Goal: Information Seeking & Learning: Learn about a topic

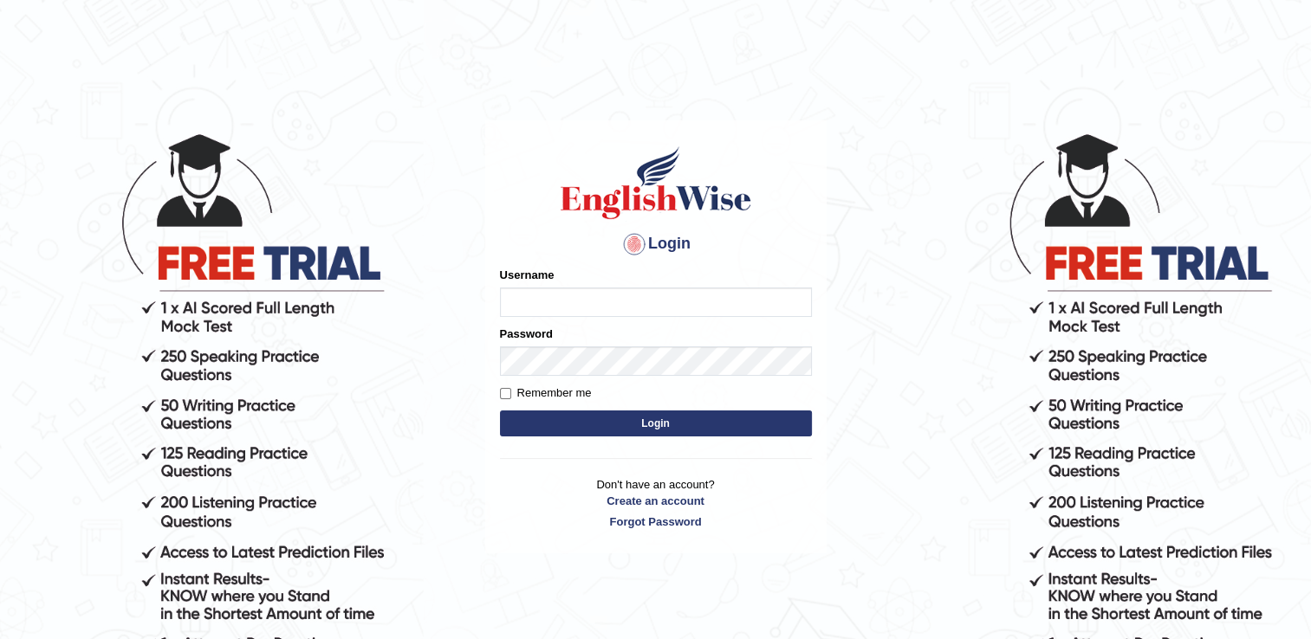
type input "Adedayo"
click at [651, 418] on button "Login" at bounding box center [656, 424] width 312 height 26
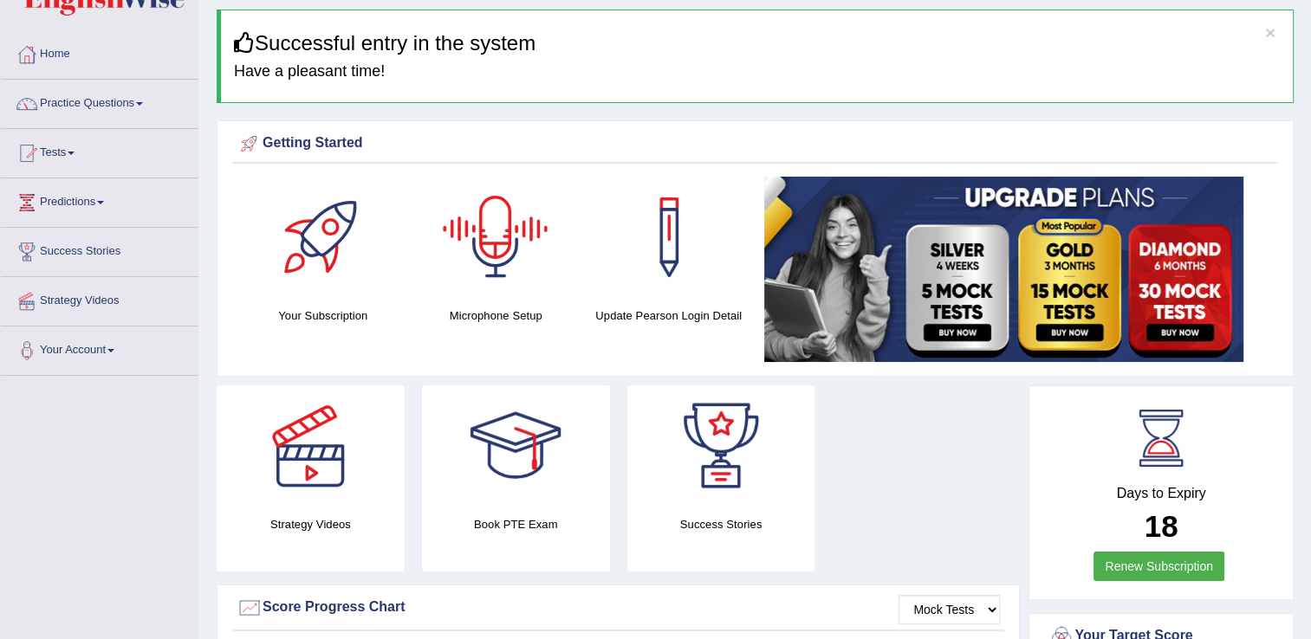
scroll to position [87, 0]
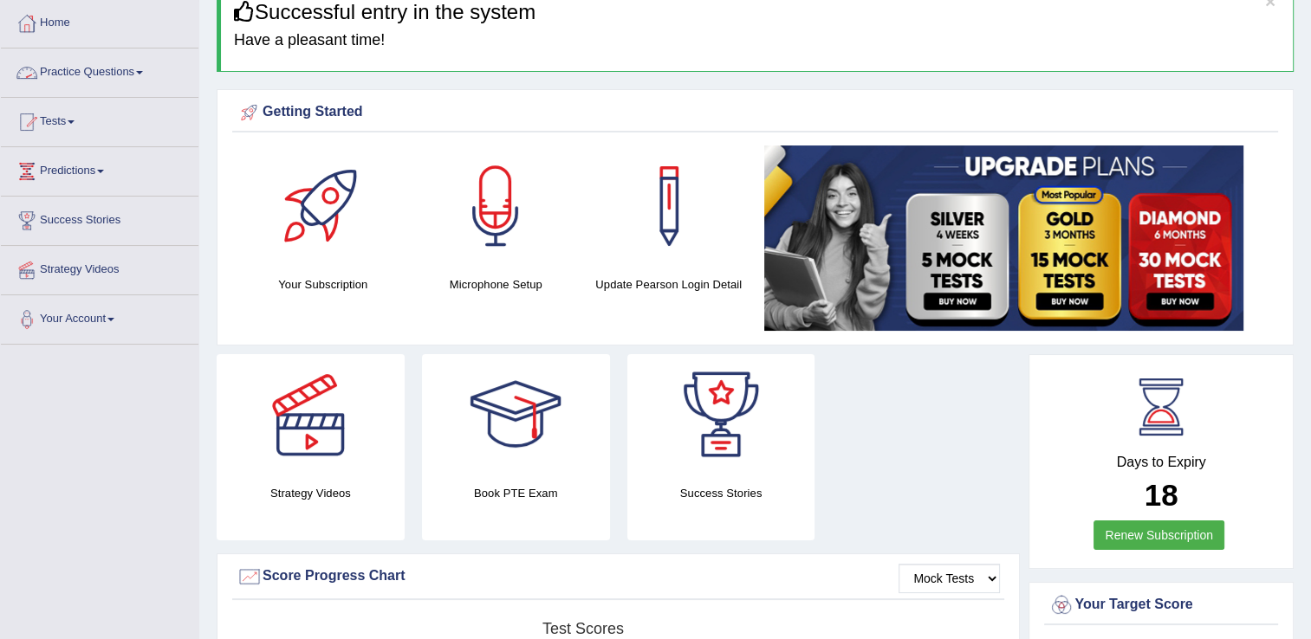
click at [85, 71] on link "Practice Questions" at bounding box center [100, 70] width 198 height 43
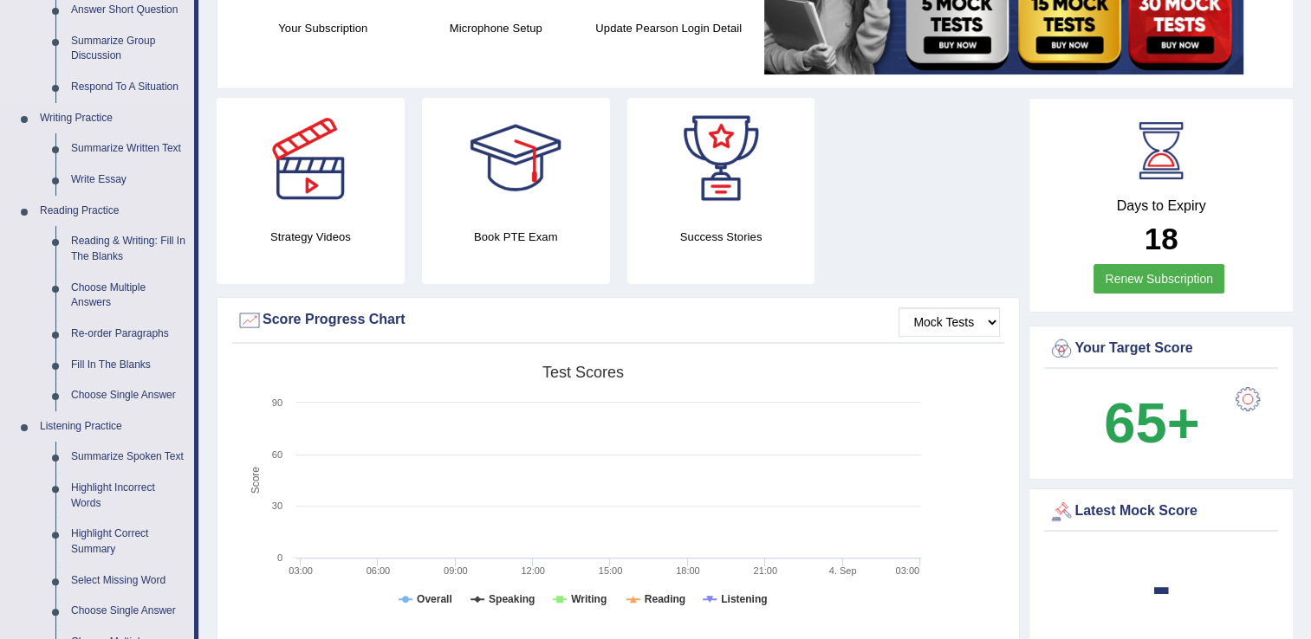
scroll to position [347, 0]
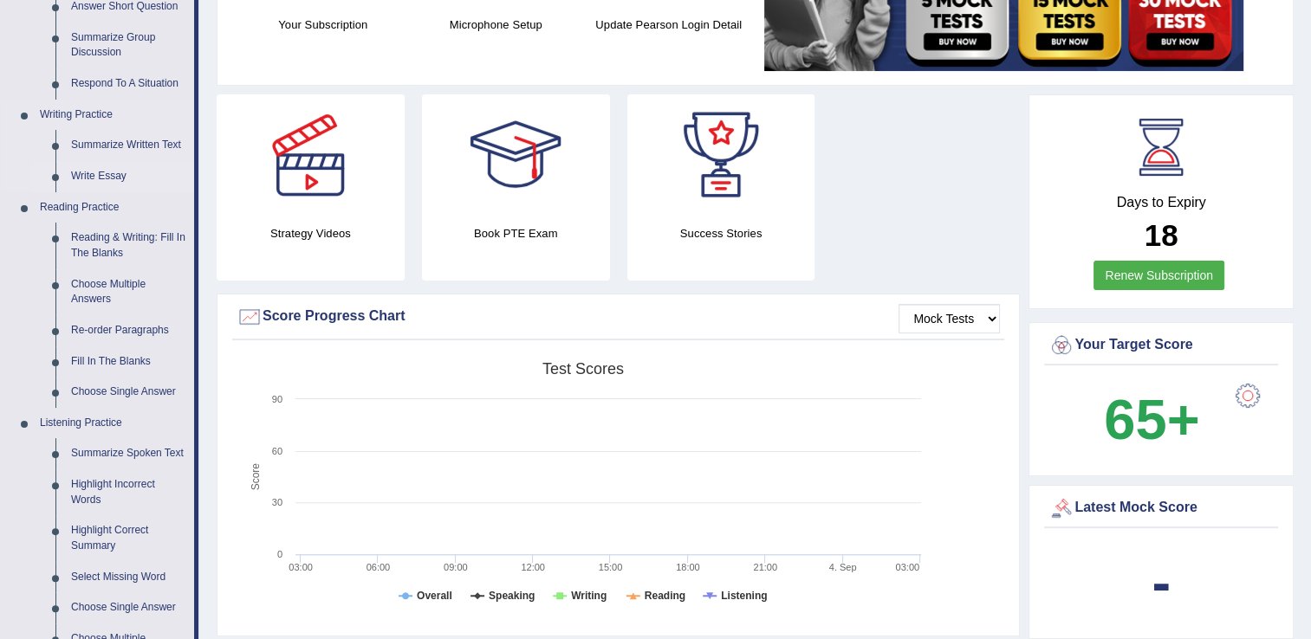
click at [94, 178] on link "Write Essay" at bounding box center [128, 176] width 131 height 31
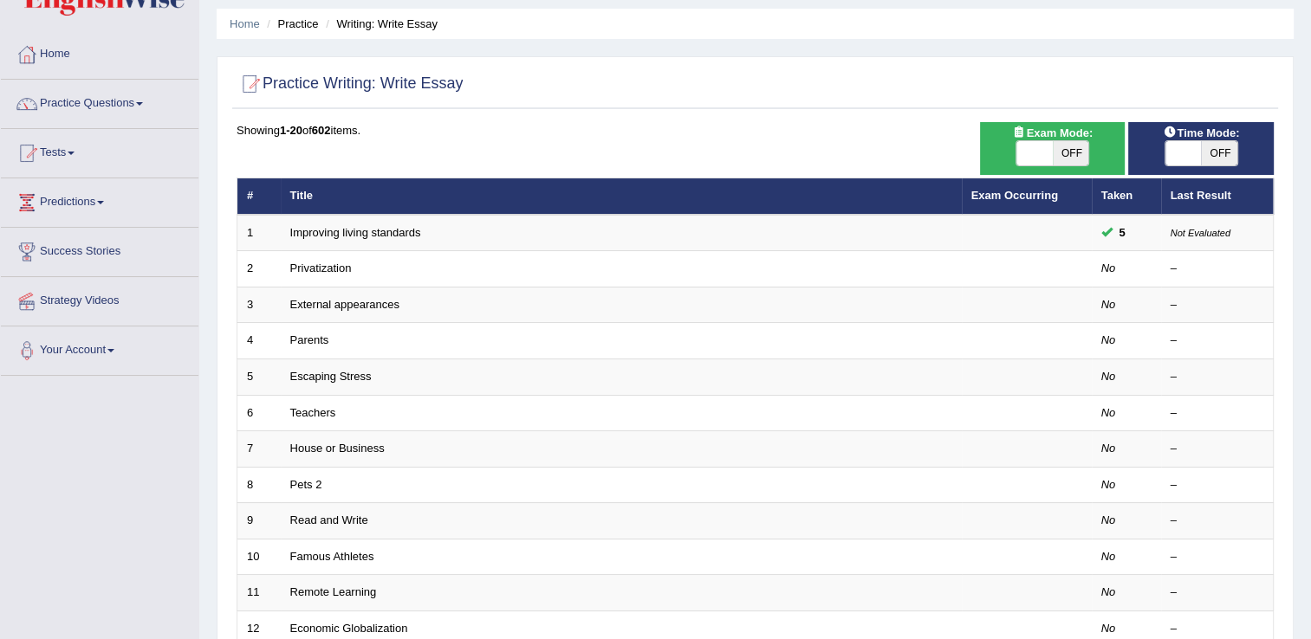
scroll to position [87, 0]
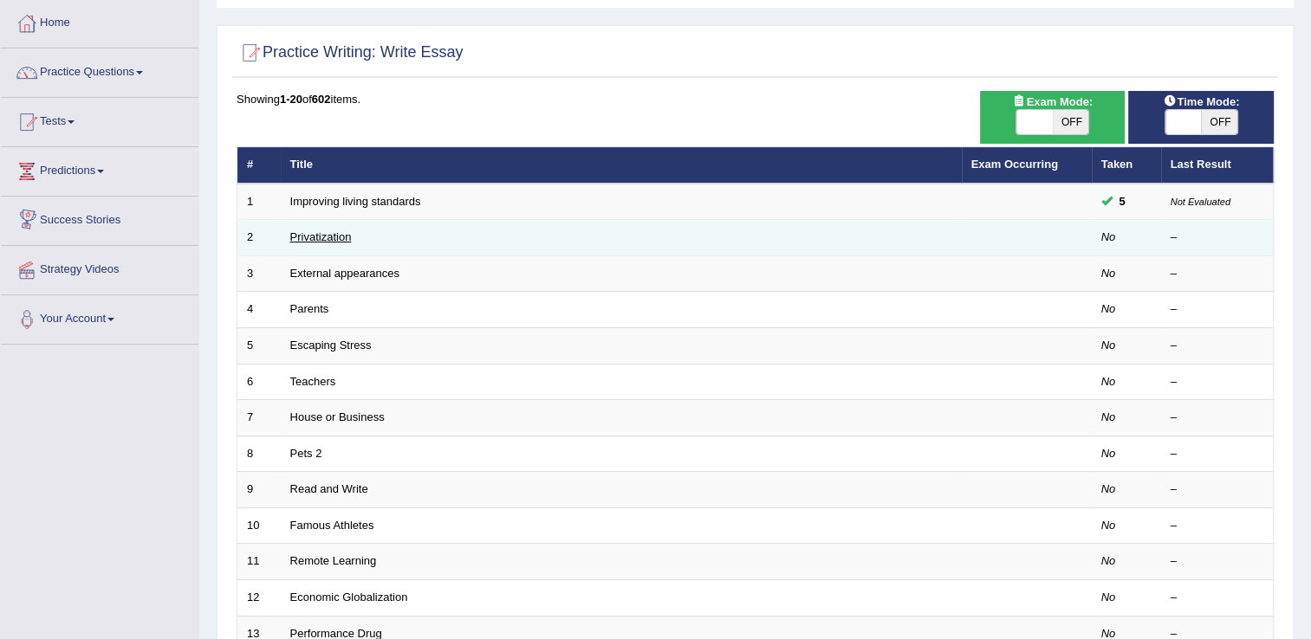
click at [298, 238] on link "Privatization" at bounding box center [321, 236] width 62 height 13
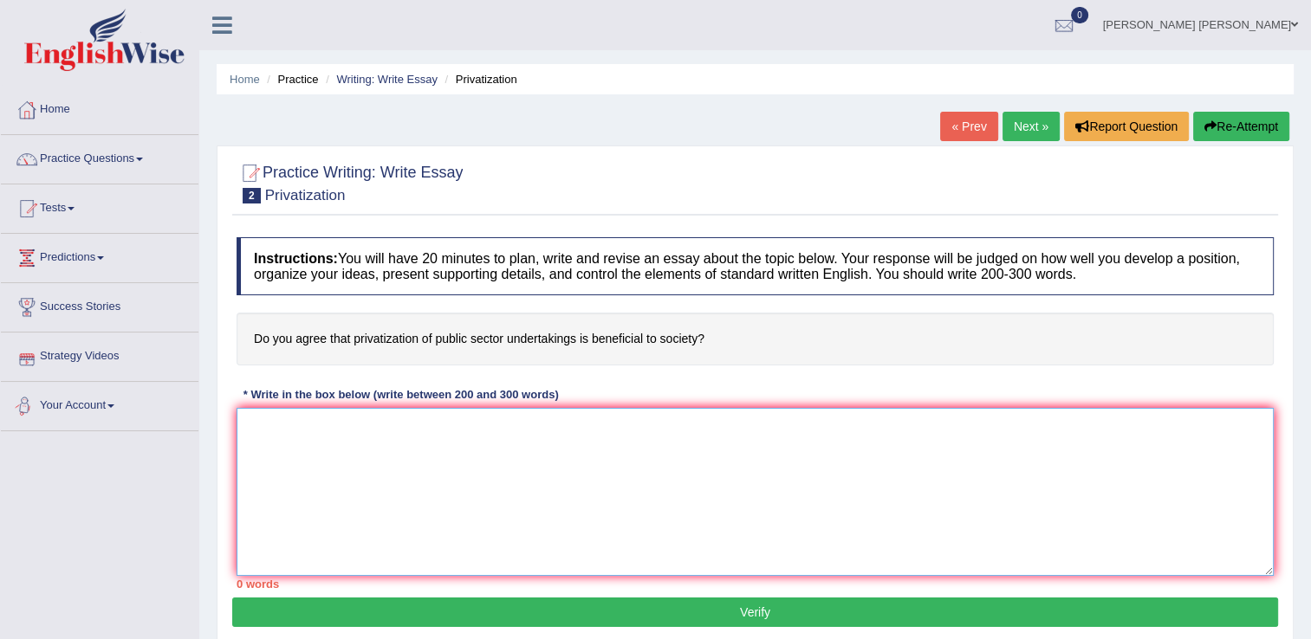
click at [295, 444] on textarea at bounding box center [755, 492] width 1037 height 168
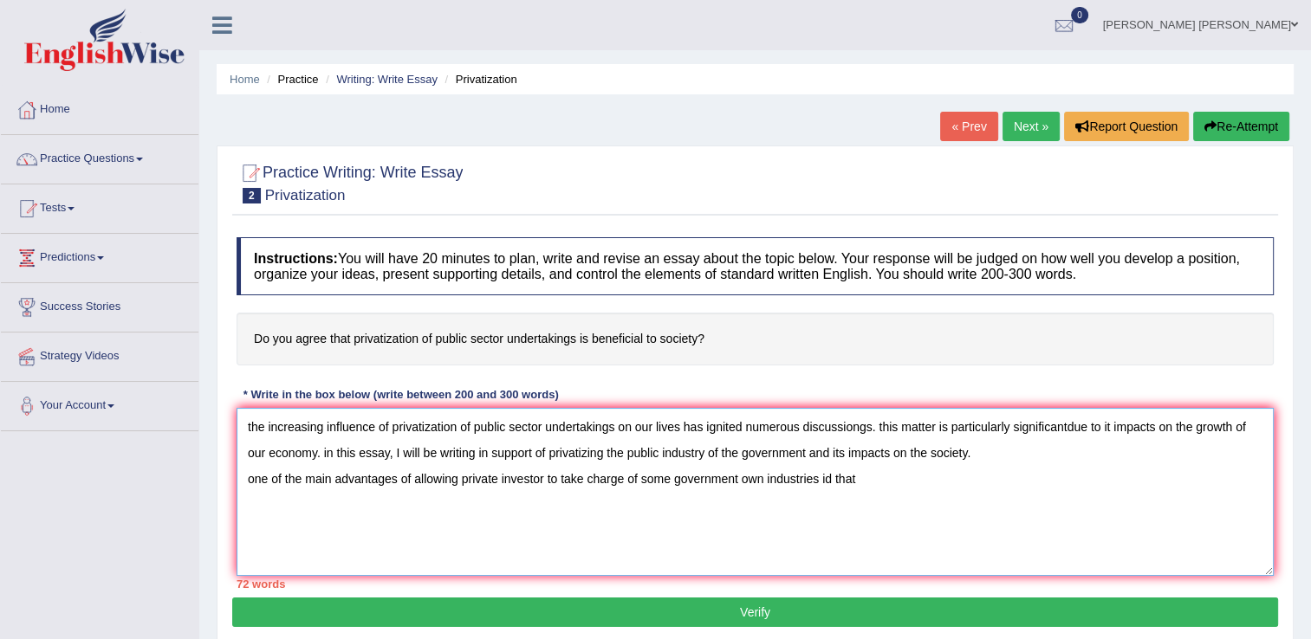
click at [833, 476] on textarea "the increasing influence of privatization of public sector undertakings on our …" at bounding box center [755, 492] width 1037 height 168
click at [882, 487] on textarea "the increasing influence of privatization of public sector undertakings on our …" at bounding box center [755, 492] width 1037 height 168
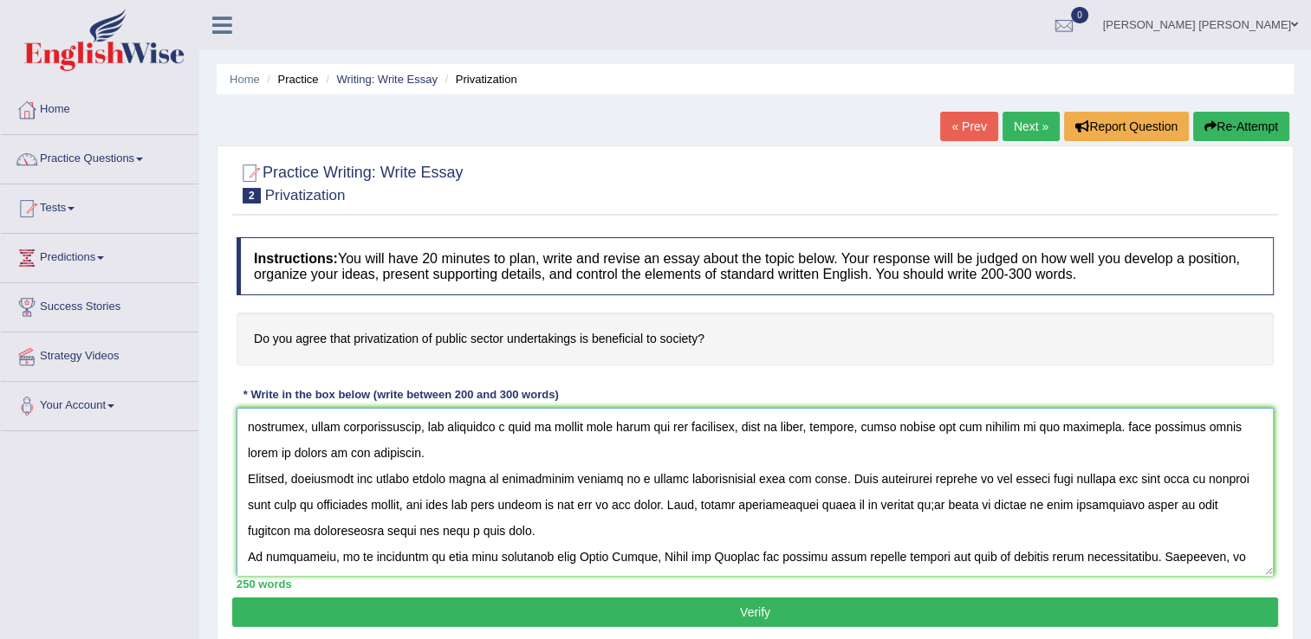
scroll to position [119, 0]
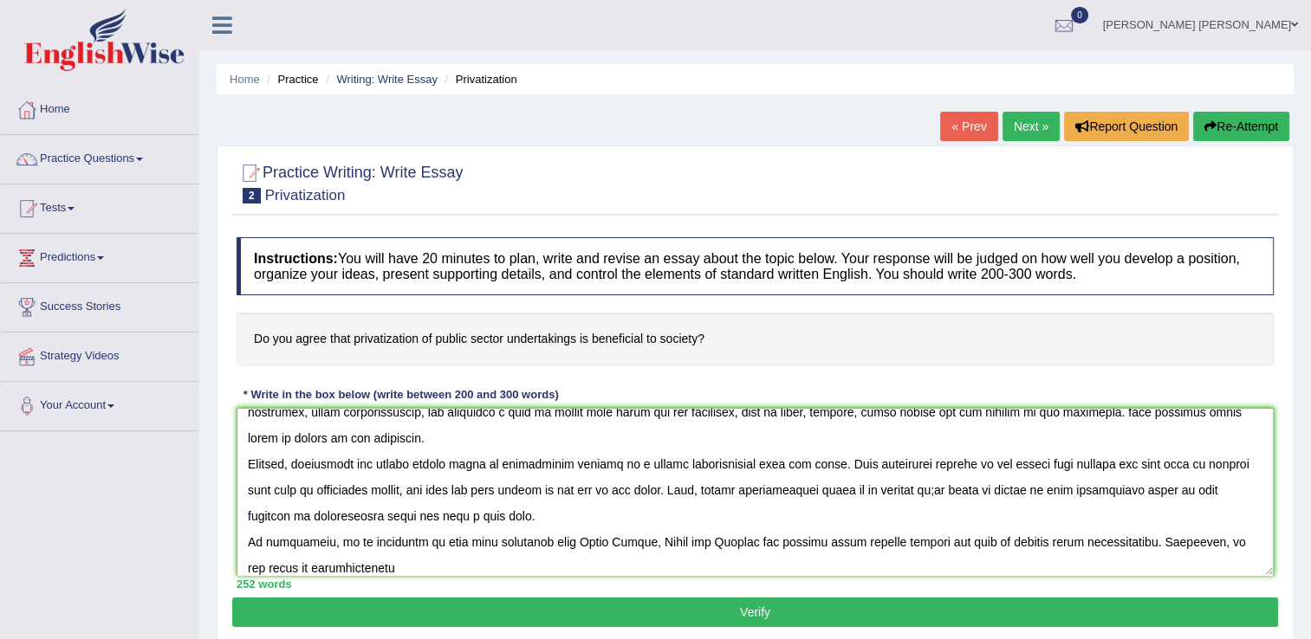
click at [281, 569] on textarea at bounding box center [755, 492] width 1037 height 168
click at [286, 567] on textarea at bounding box center [755, 492] width 1037 height 168
click at [372, 576] on div "253 words" at bounding box center [755, 584] width 1037 height 16
click at [360, 563] on textarea at bounding box center [755, 492] width 1037 height 168
click at [457, 570] on textarea at bounding box center [755, 492] width 1037 height 168
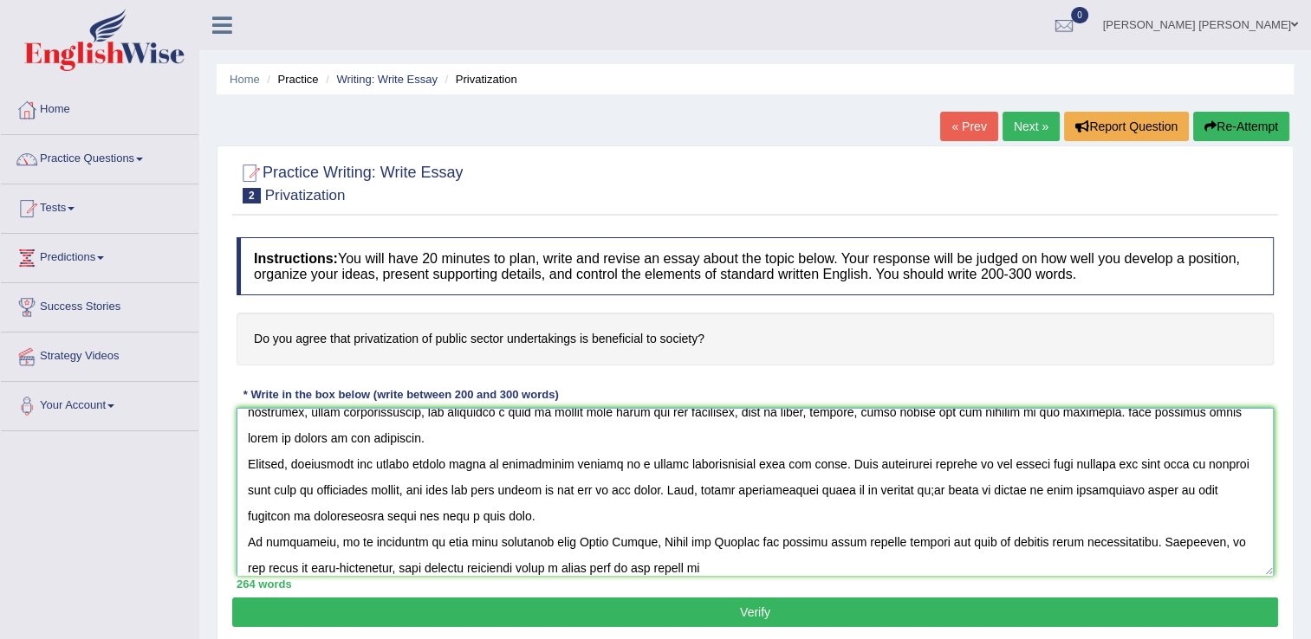
click at [670, 567] on textarea at bounding box center [755, 492] width 1037 height 168
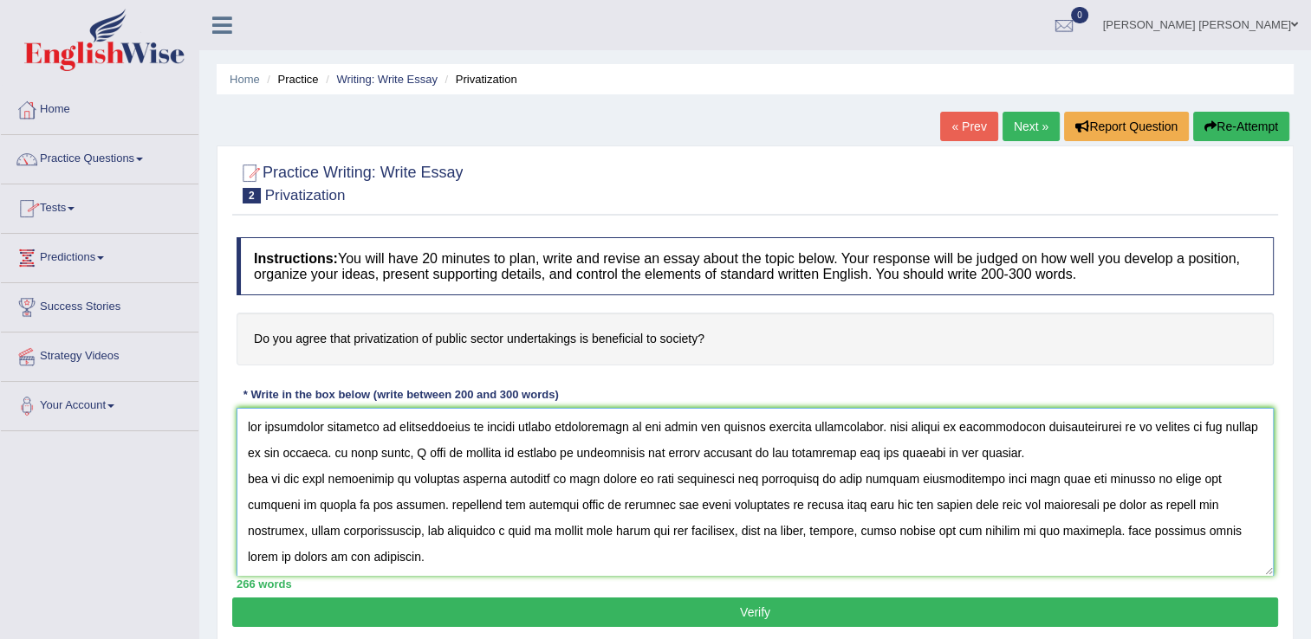
click at [250, 427] on textarea at bounding box center [755, 492] width 1037 height 168
click at [874, 428] on textarea at bounding box center [755, 492] width 1037 height 168
click at [886, 428] on textarea at bounding box center [755, 492] width 1037 height 168
click at [256, 479] on textarea at bounding box center [755, 492] width 1037 height 168
click at [379, 503] on textarea at bounding box center [755, 492] width 1037 height 168
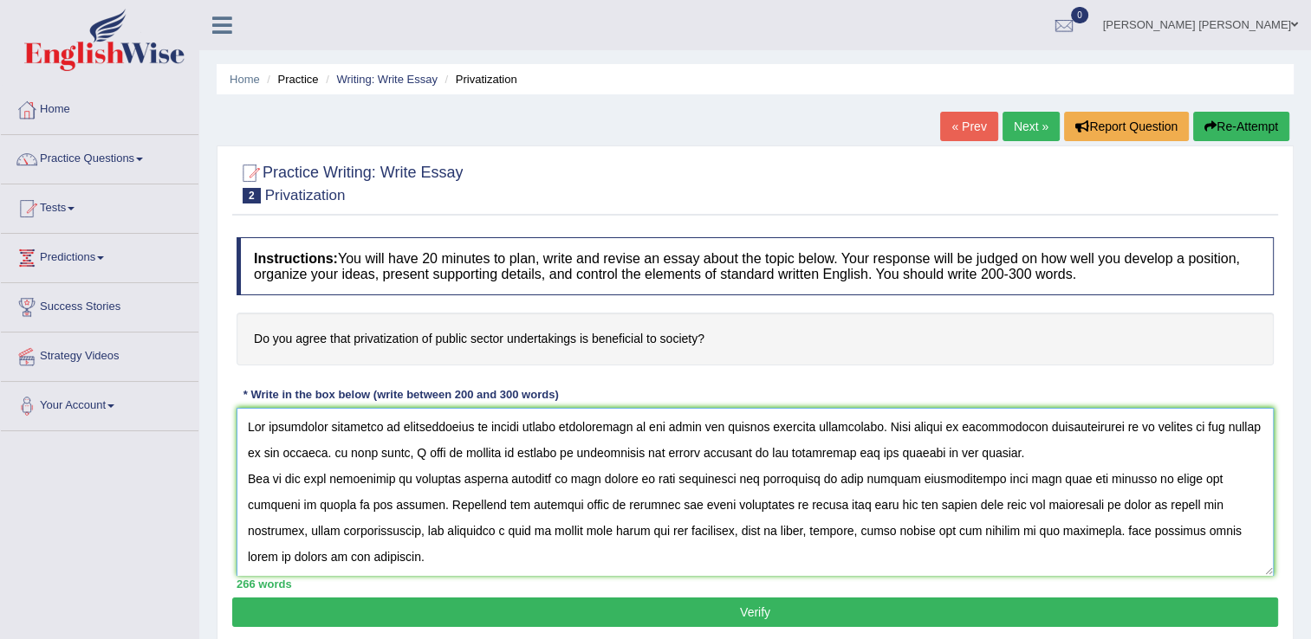
click at [441, 504] on textarea at bounding box center [755, 492] width 1037 height 168
click at [866, 507] on textarea at bounding box center [755, 492] width 1037 height 168
click at [885, 503] on textarea at bounding box center [755, 492] width 1037 height 168
click at [300, 531] on textarea at bounding box center [755, 492] width 1037 height 168
click at [523, 530] on textarea at bounding box center [755, 492] width 1037 height 168
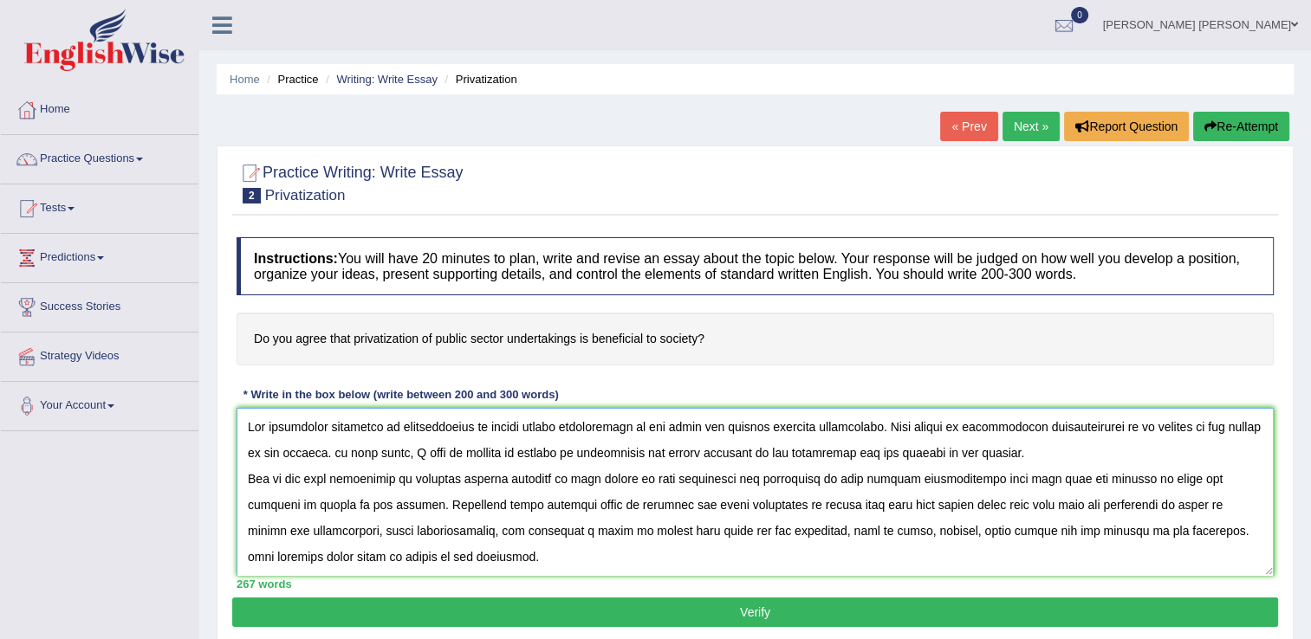
click at [920, 528] on textarea at bounding box center [755, 492] width 1037 height 168
click at [917, 528] on textarea at bounding box center [755, 492] width 1037 height 168
click at [1148, 532] on textarea at bounding box center [755, 492] width 1037 height 168
click at [1145, 527] on textarea at bounding box center [755, 492] width 1037 height 168
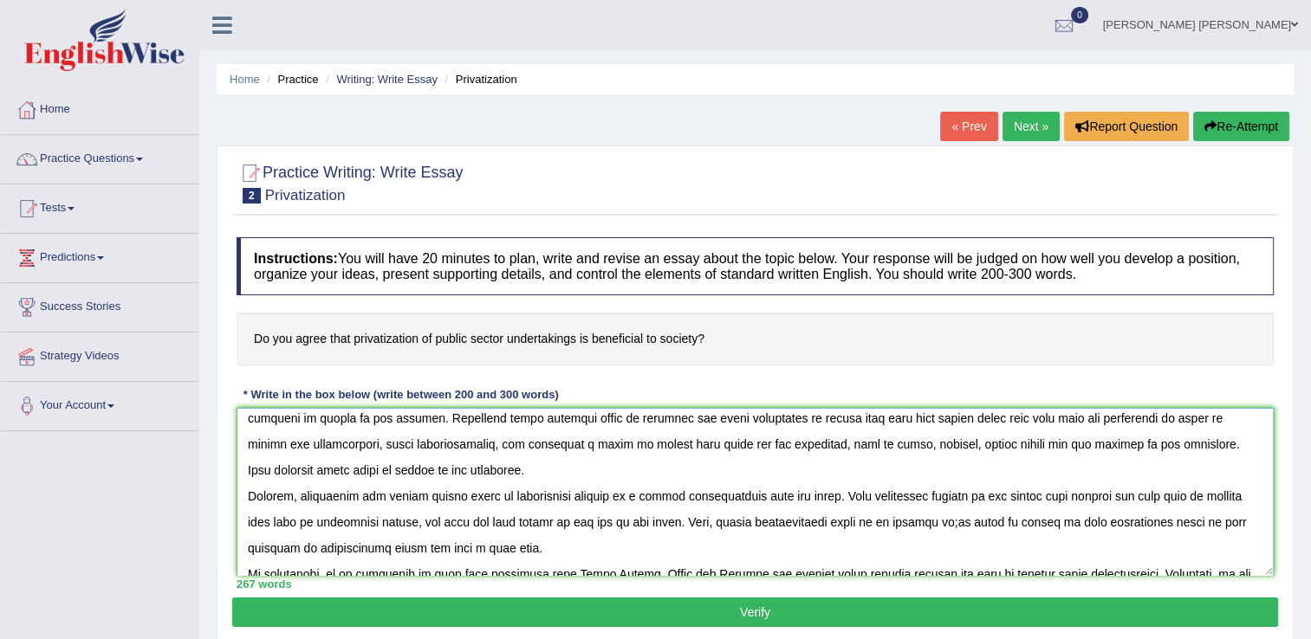
click at [1005, 525] on textarea at bounding box center [755, 492] width 1037 height 168
click at [308, 544] on textarea at bounding box center [755, 492] width 1037 height 168
click at [319, 546] on textarea at bounding box center [755, 492] width 1037 height 168
click at [312, 546] on textarea at bounding box center [755, 492] width 1037 height 168
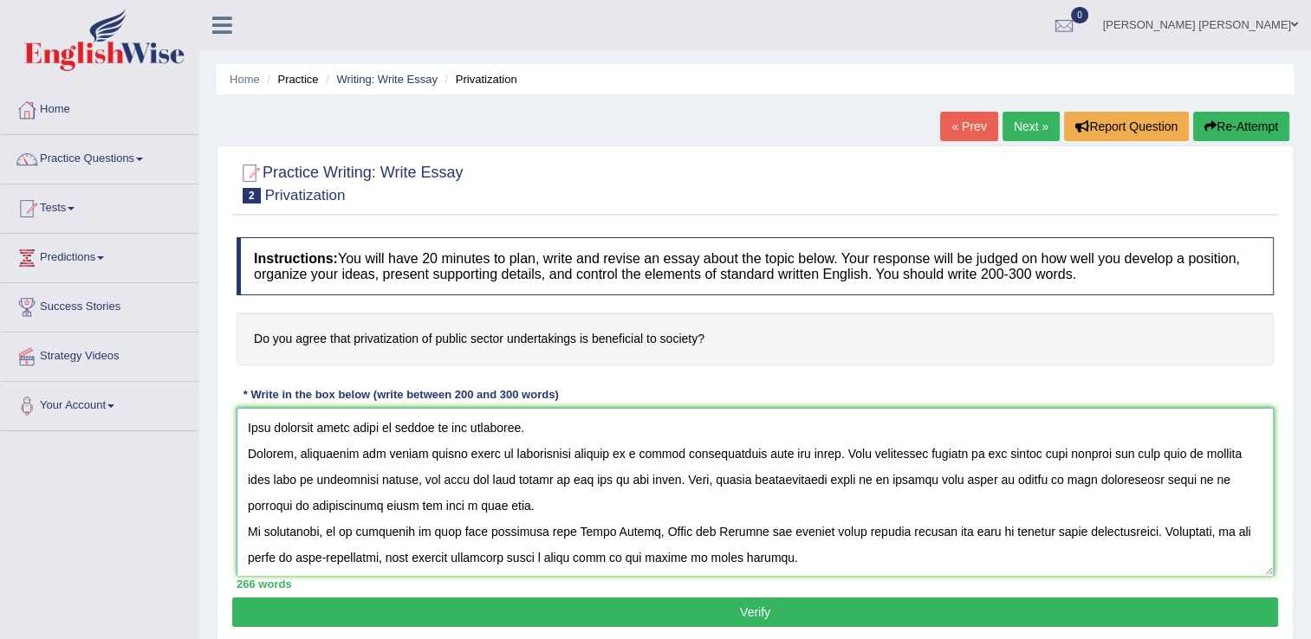
type textarea "The increasing influence of privatization of public sector undertakings on our …"
click at [611, 616] on button "Verify" at bounding box center [755, 612] width 1046 height 29
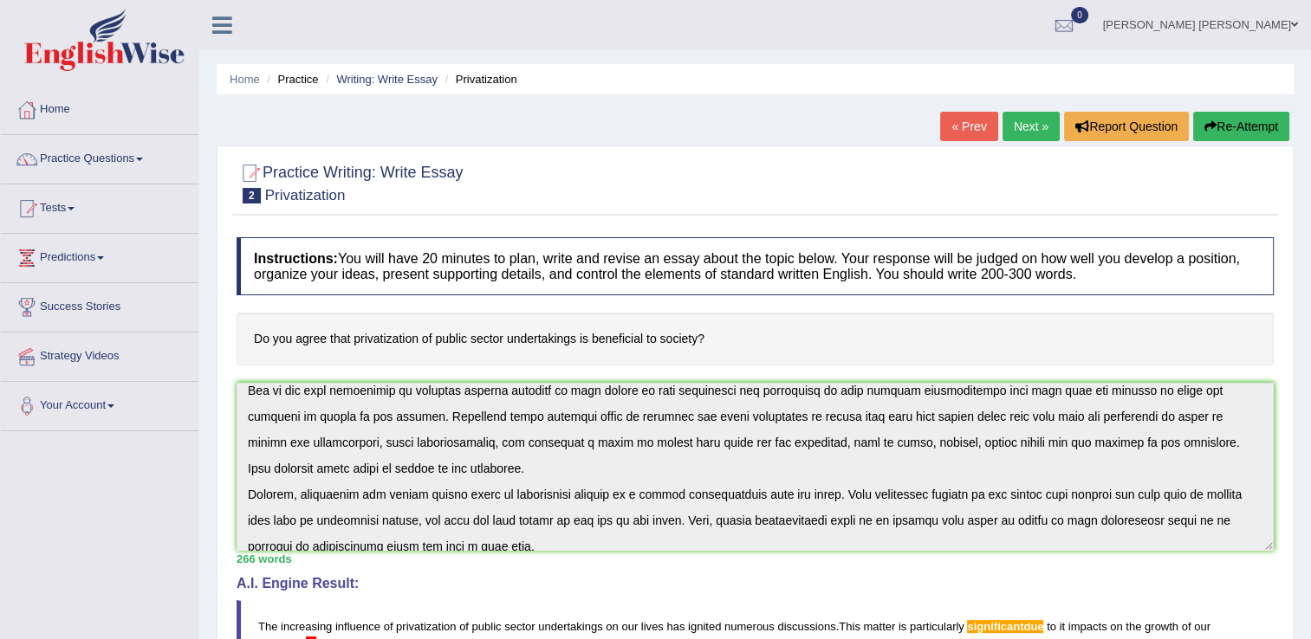
scroll to position [0, 0]
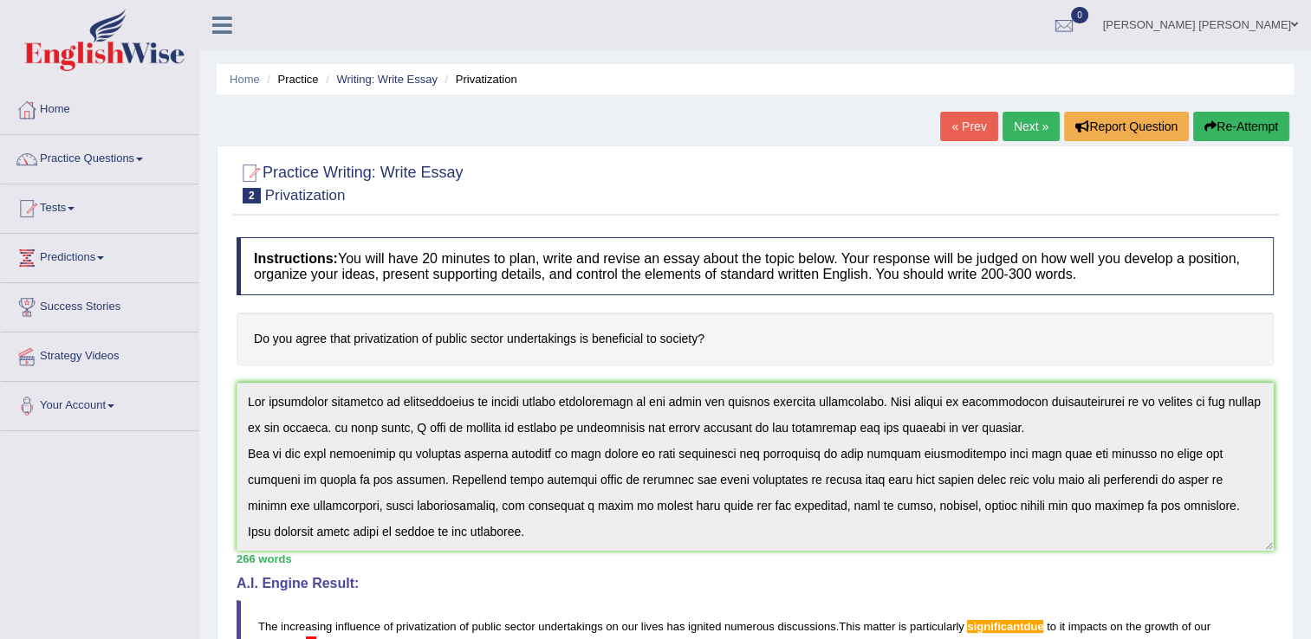
click at [1244, 115] on button "Re-Attempt" at bounding box center [1241, 126] width 96 height 29
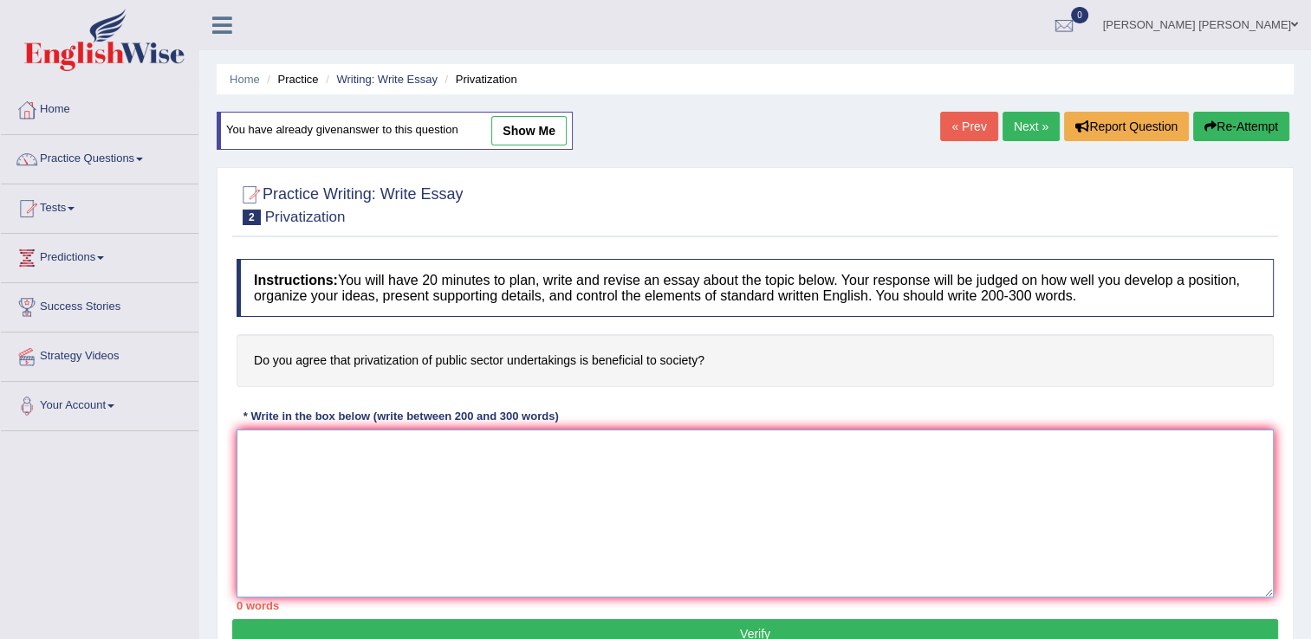
paste textarea "The increasing influence of privatization of public sector undertakings on our …"
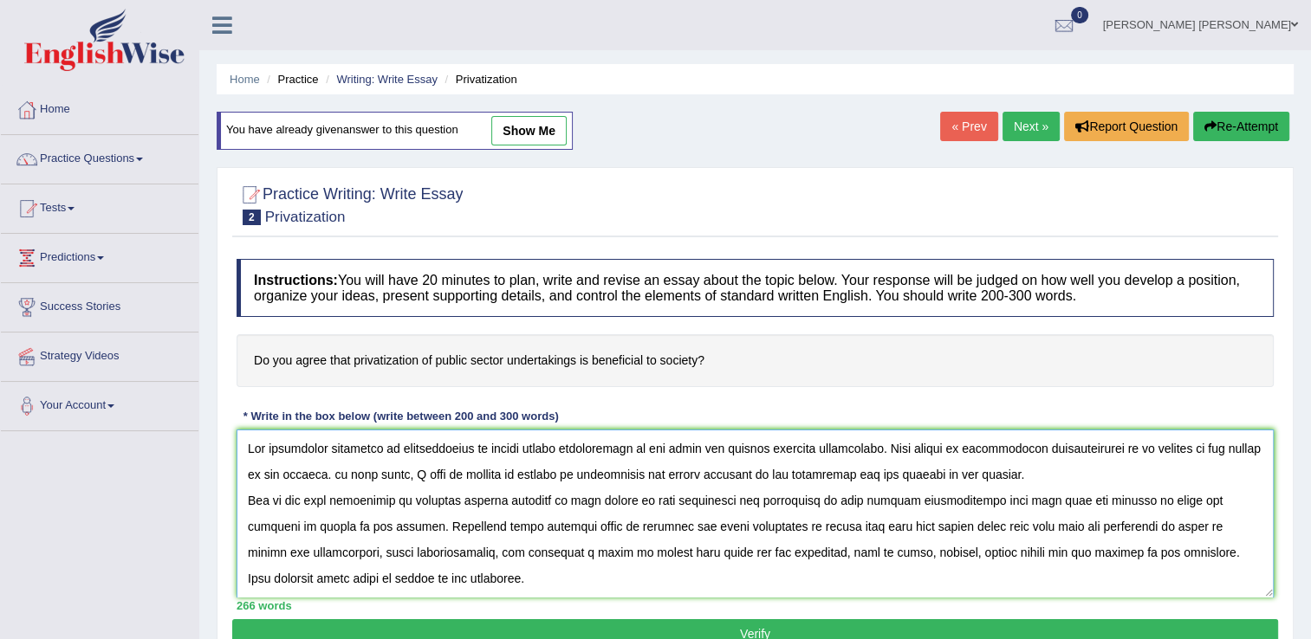
click at [1074, 445] on textarea at bounding box center [755, 514] width 1037 height 168
click at [340, 472] on textarea at bounding box center [755, 514] width 1037 height 168
click at [978, 526] on textarea at bounding box center [755, 514] width 1037 height 168
click at [273, 553] on textarea at bounding box center [755, 514] width 1037 height 168
click at [1173, 526] on textarea at bounding box center [755, 514] width 1037 height 168
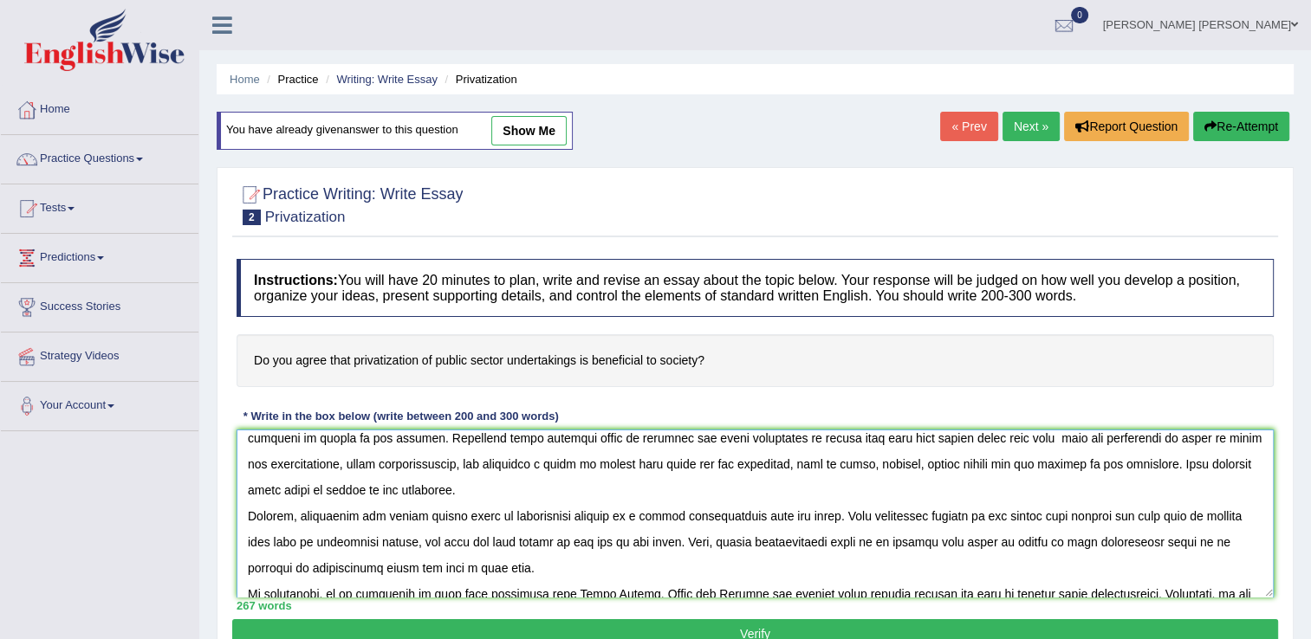
scroll to position [129, 0]
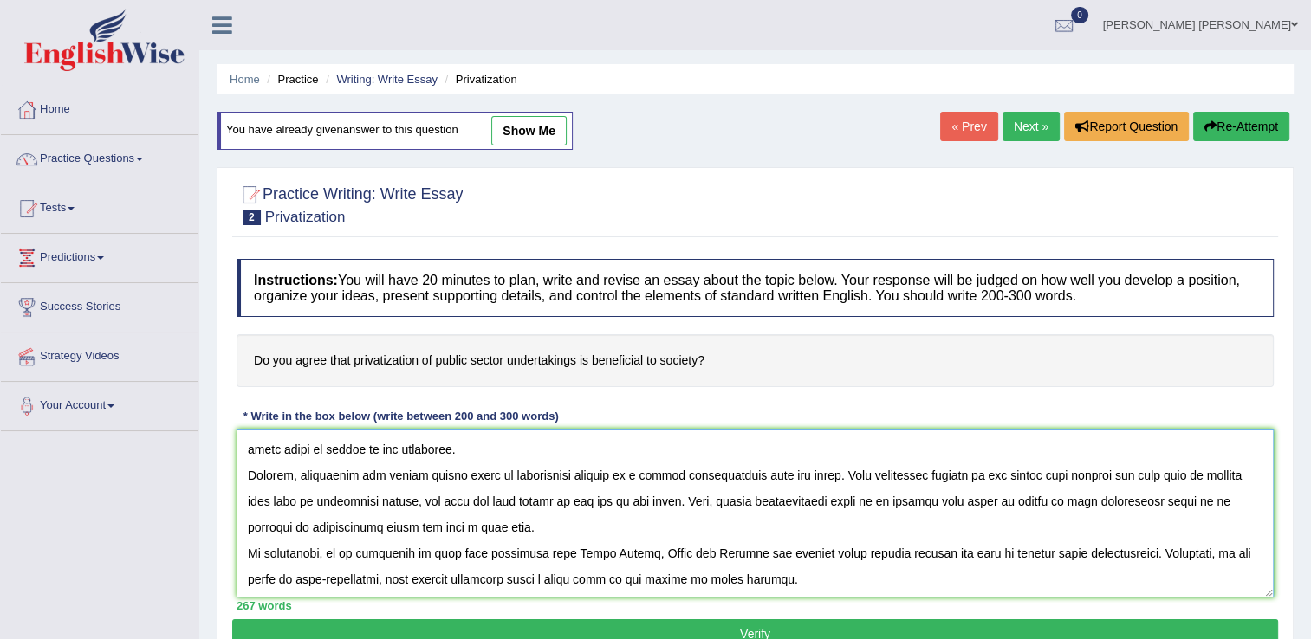
click at [914, 498] on textarea at bounding box center [755, 514] width 1037 height 168
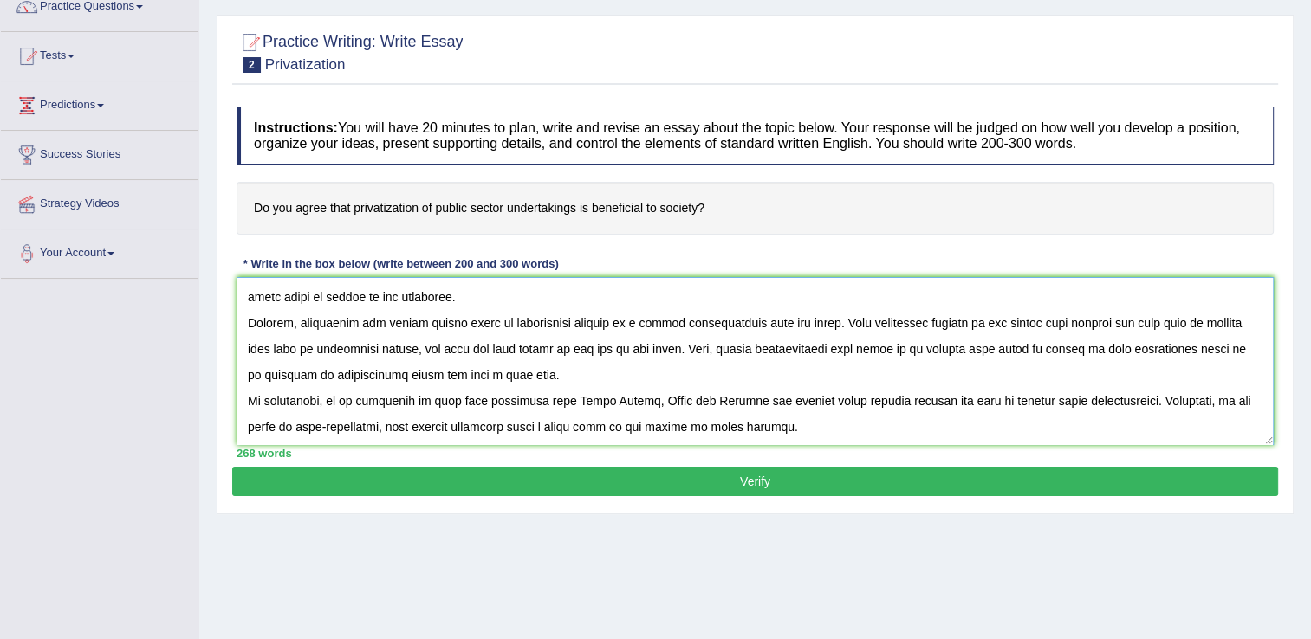
scroll to position [173, 0]
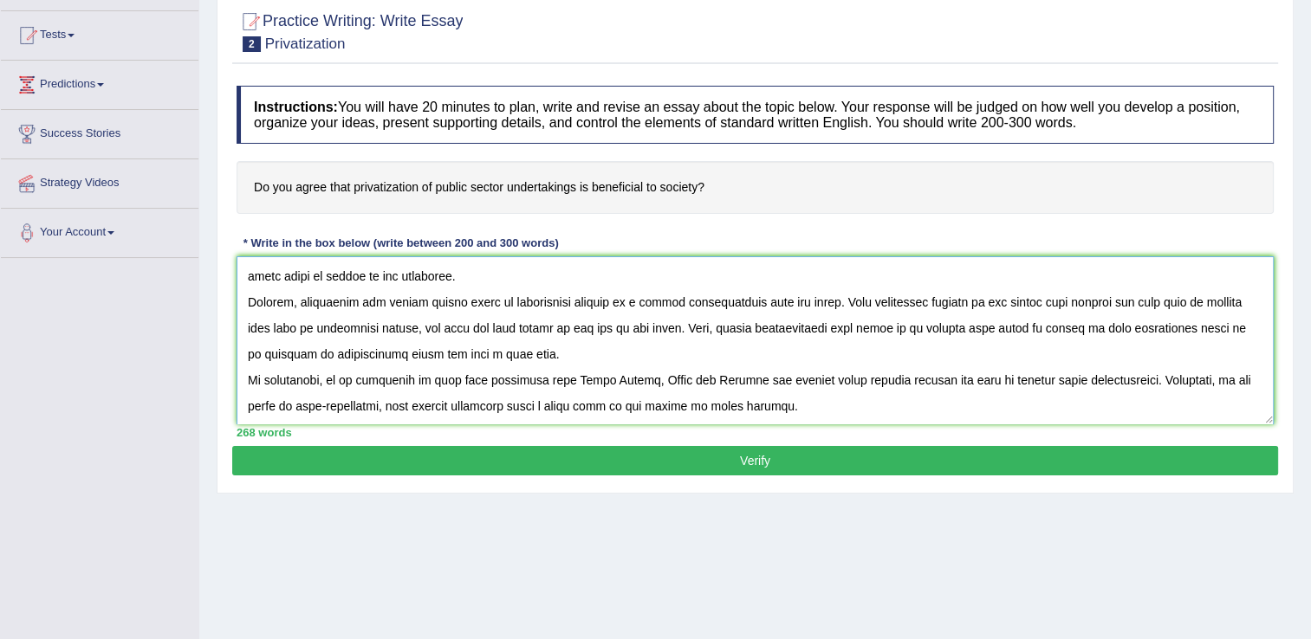
type textarea "The increasing influence of privatization of public sector undertakings on our …"
click at [964, 464] on button "Verify" at bounding box center [755, 460] width 1046 height 29
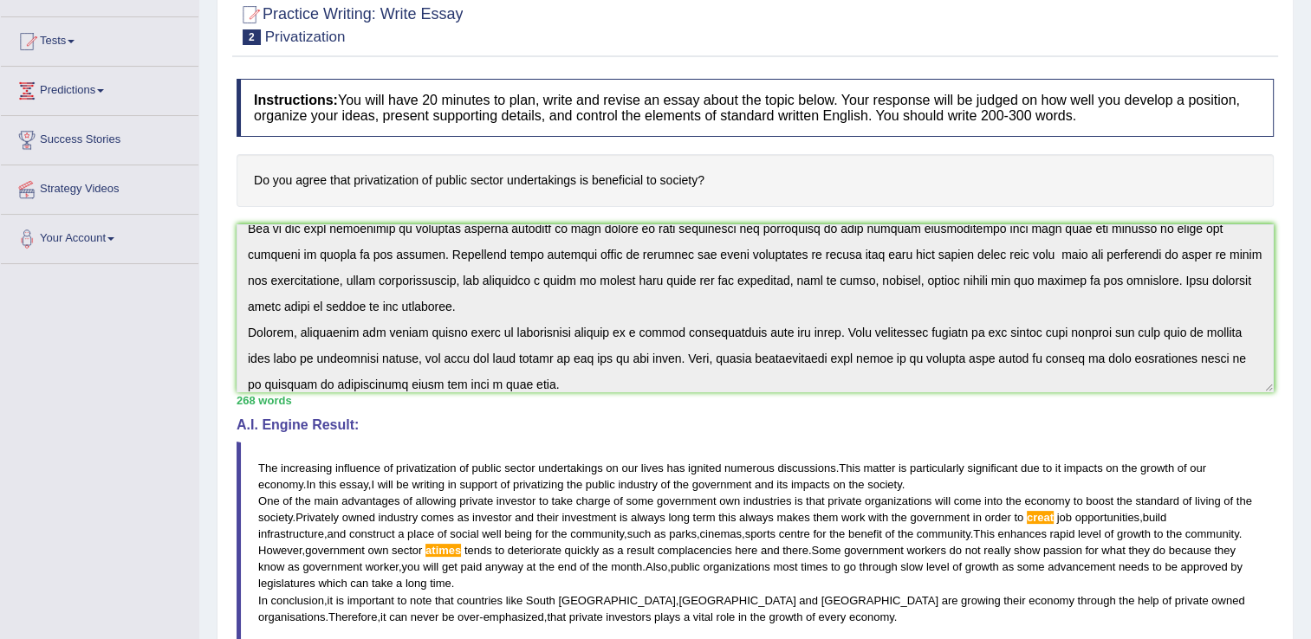
scroll to position [0, 0]
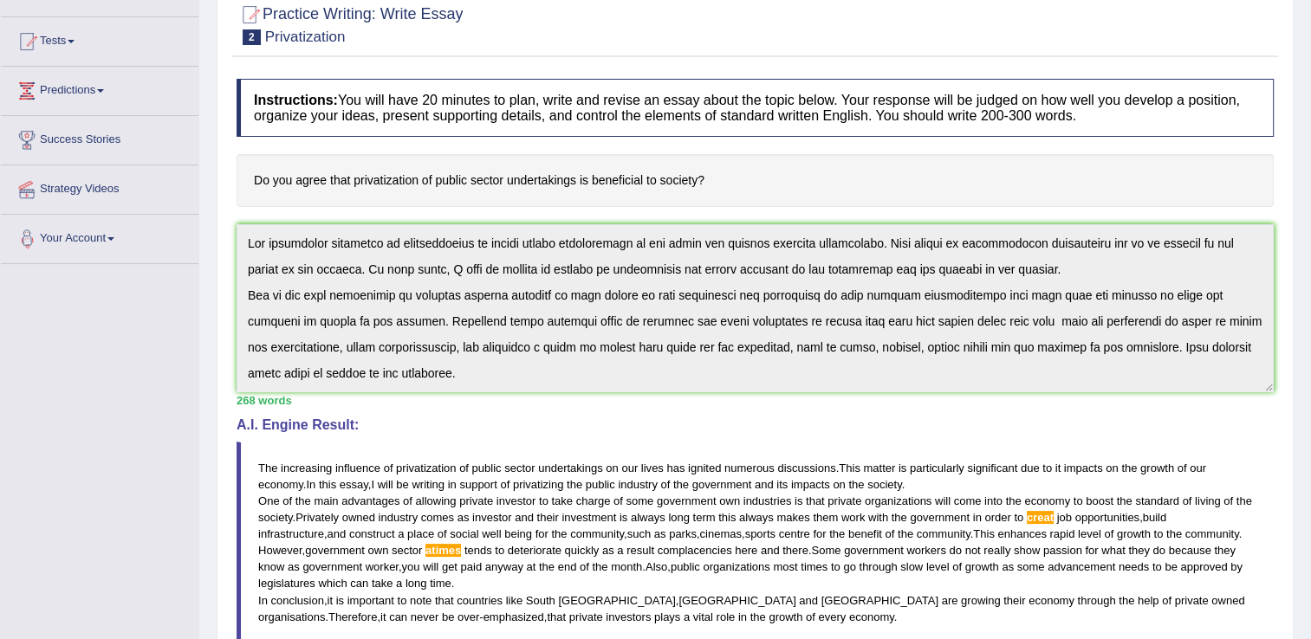
click at [139, 230] on div "Toggle navigation Home Practice Questions Speaking Practice Read Aloud Repeat S…" at bounding box center [655, 398] width 1311 height 1130
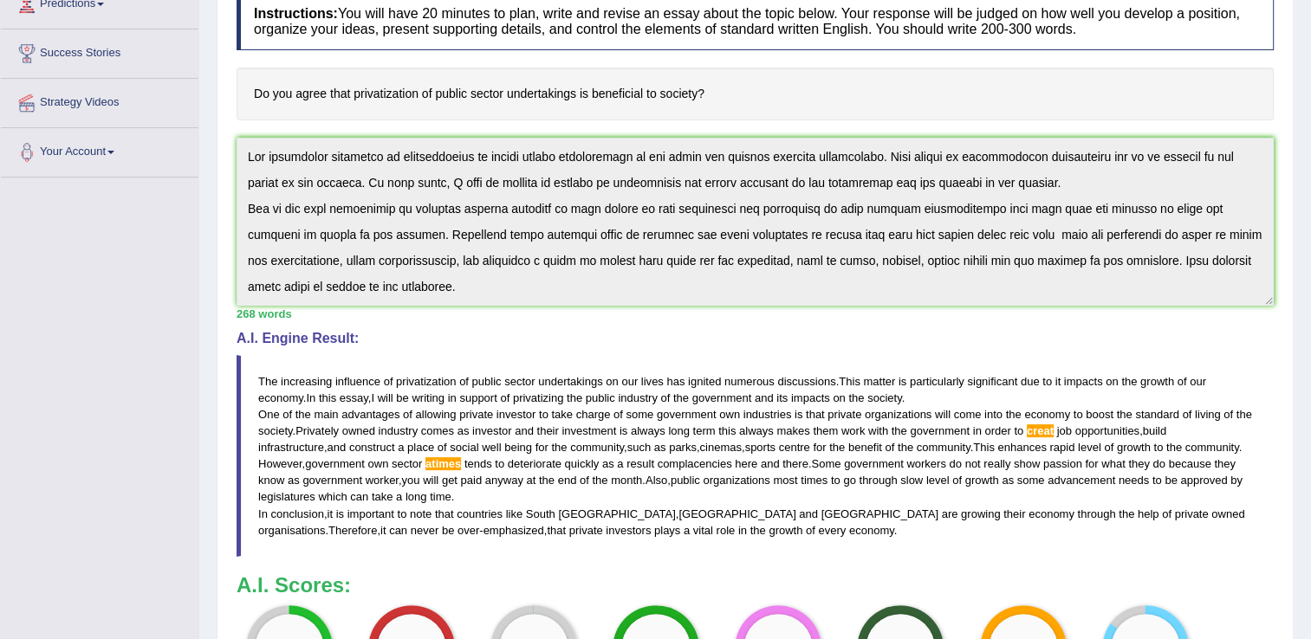
click at [250, 131] on div "Instructions: You will have 20 minutes to plan, write and revise an essay about…" at bounding box center [755, 353] width 1046 height 739
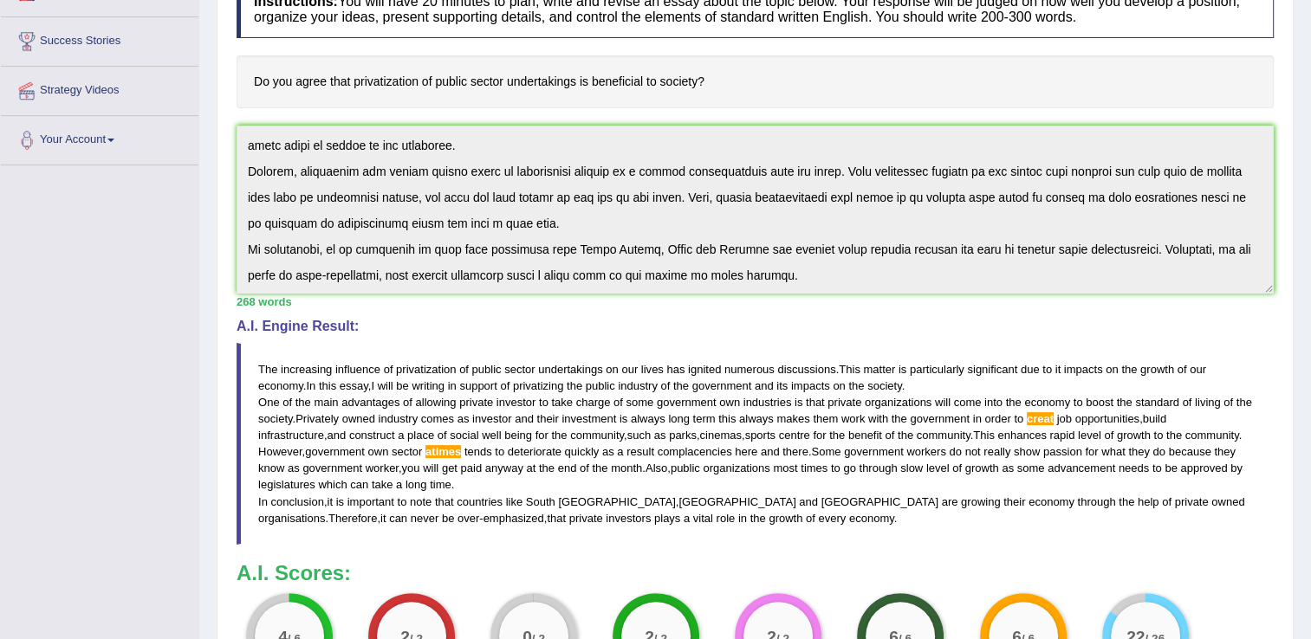
scroll to position [87, 0]
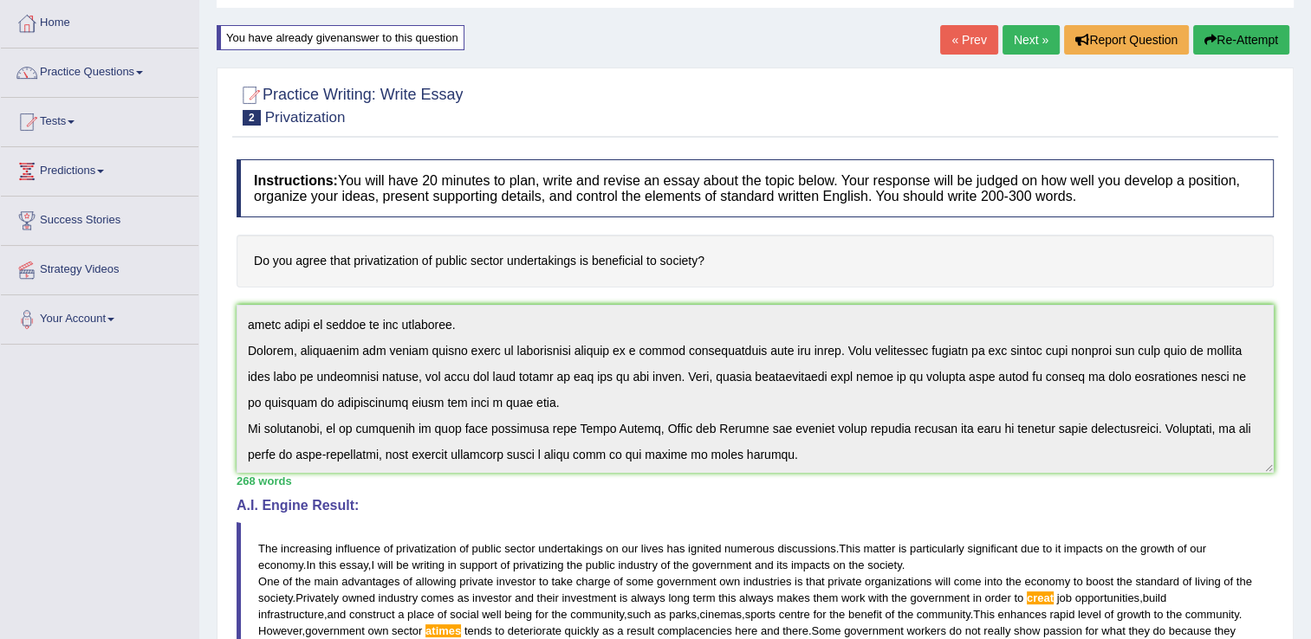
click at [1262, 37] on button "Re-Attempt" at bounding box center [1241, 39] width 96 height 29
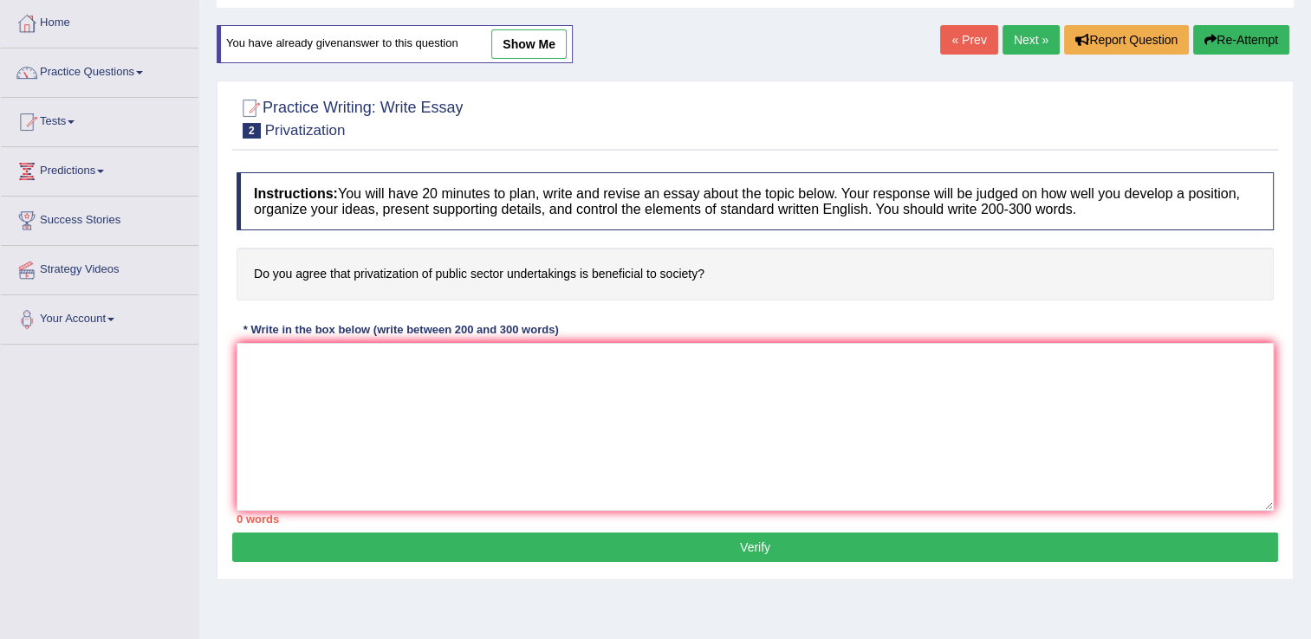
scroll to position [87, 0]
paste textarea "The increasing influence of privatization of public sector undertakings on our …"
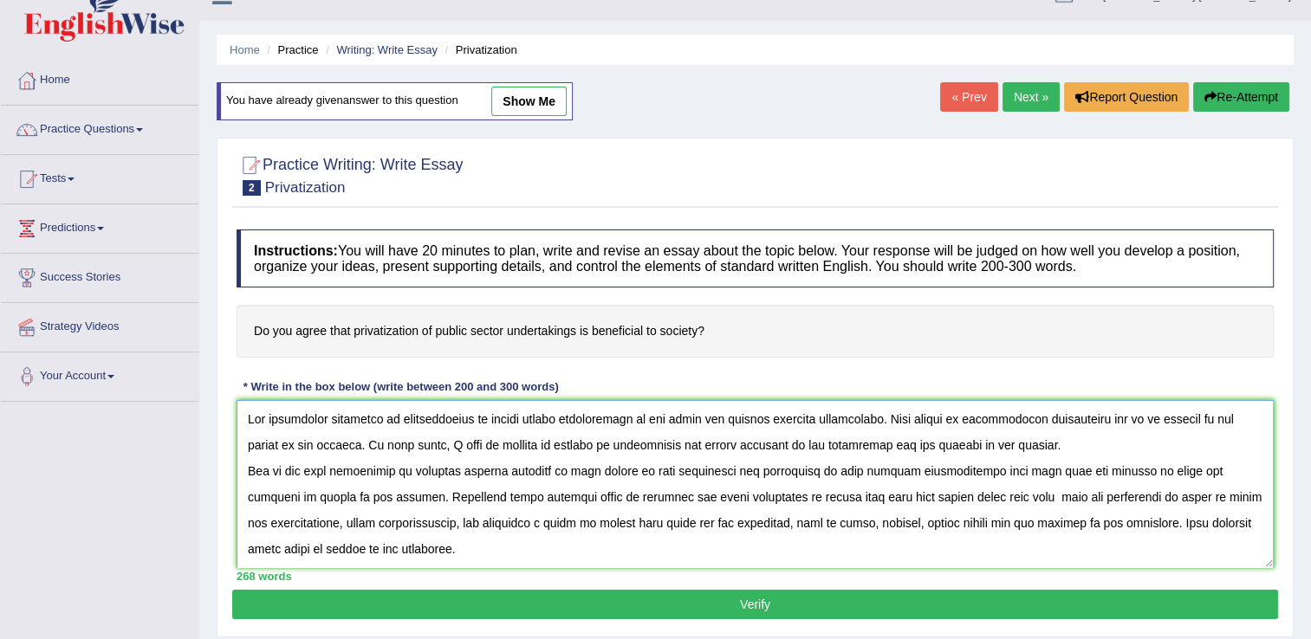
scroll to position [0, 0]
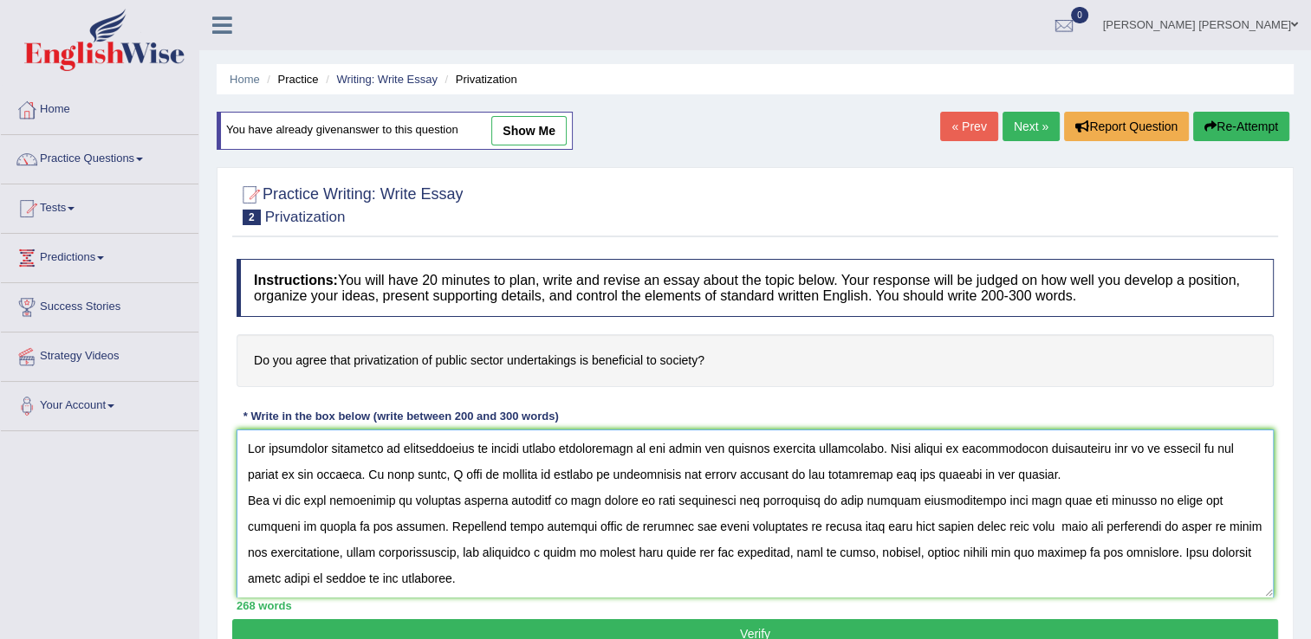
click at [1189, 526] on textarea at bounding box center [755, 514] width 1037 height 168
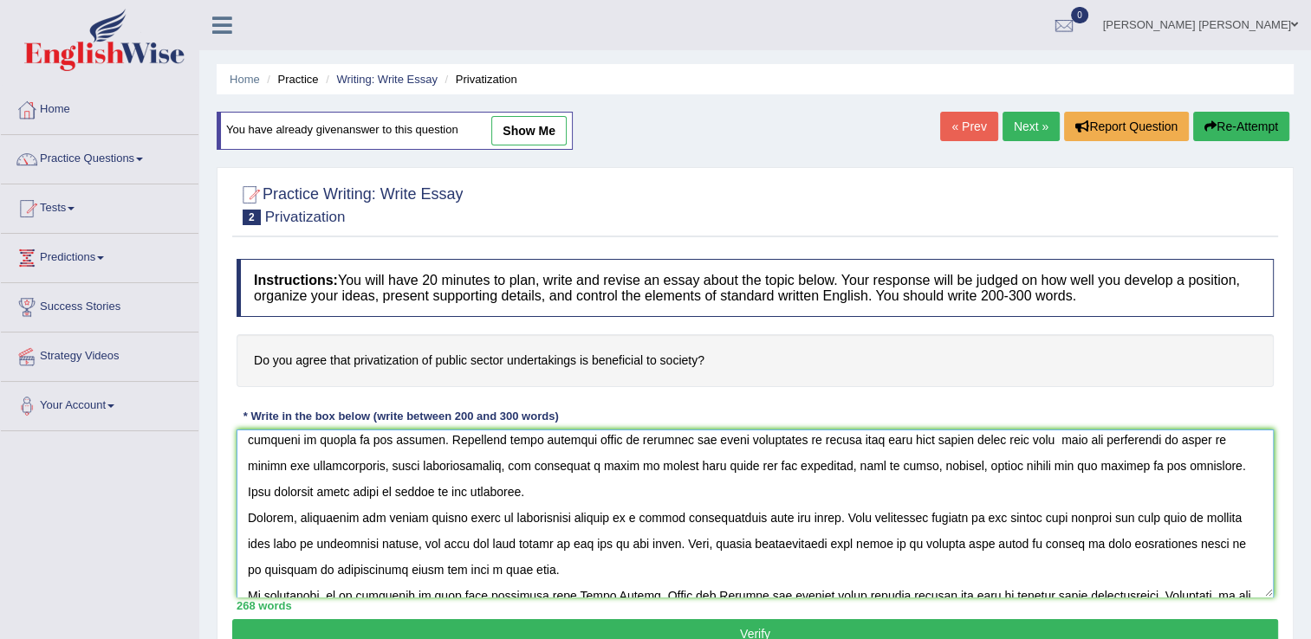
click at [464, 516] on textarea at bounding box center [755, 514] width 1037 height 168
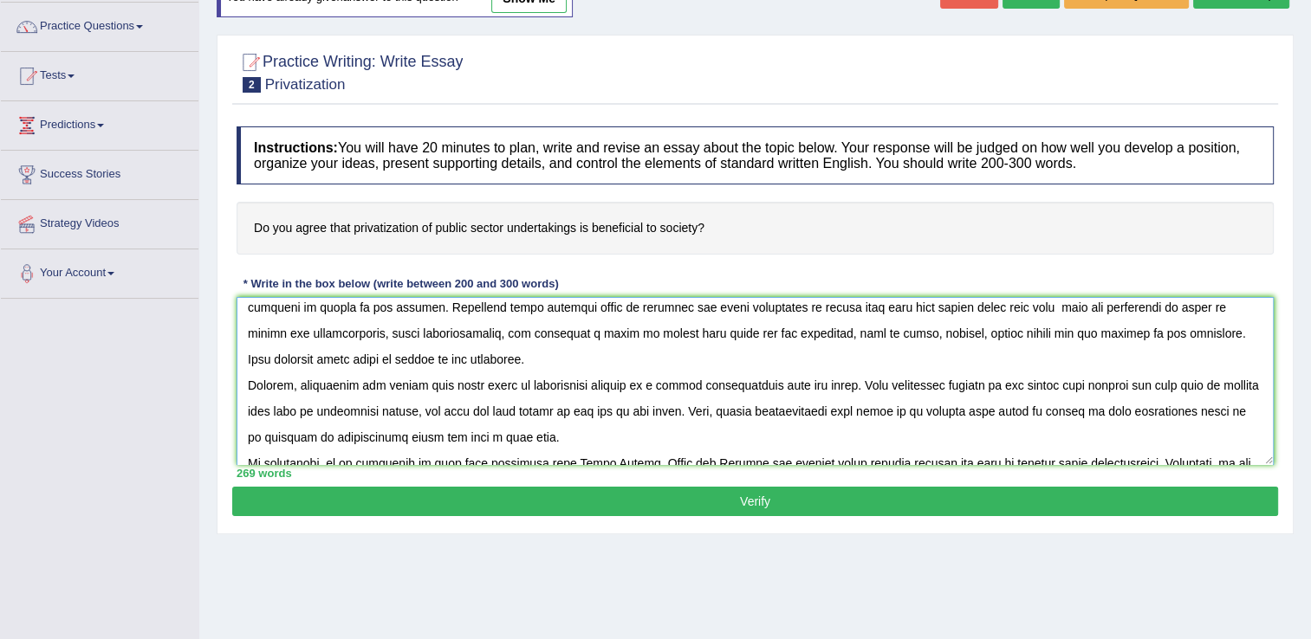
scroll to position [173, 0]
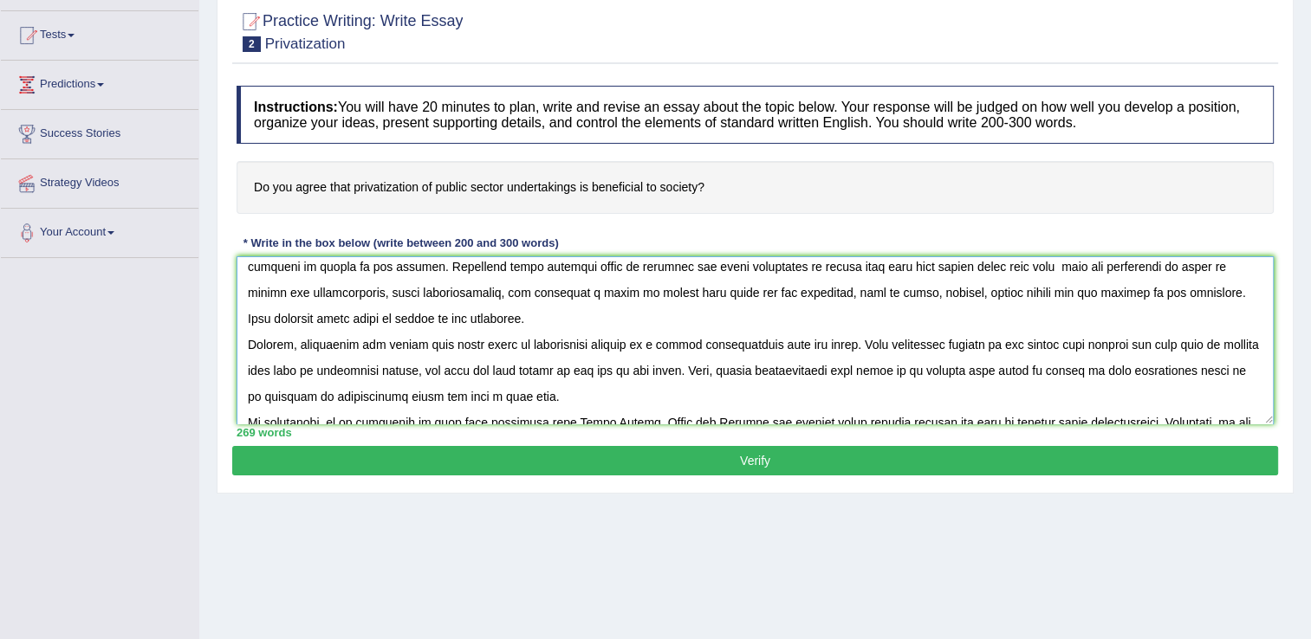
type textarea "The increasing influence of privatization of public sector undertakings on our …"
click at [613, 475] on div "Practice Writing: Write Essay 2 Privatization Instructions: You will have 20 mi…" at bounding box center [755, 244] width 1077 height 500
click at [616, 466] on button "Verify" at bounding box center [755, 460] width 1046 height 29
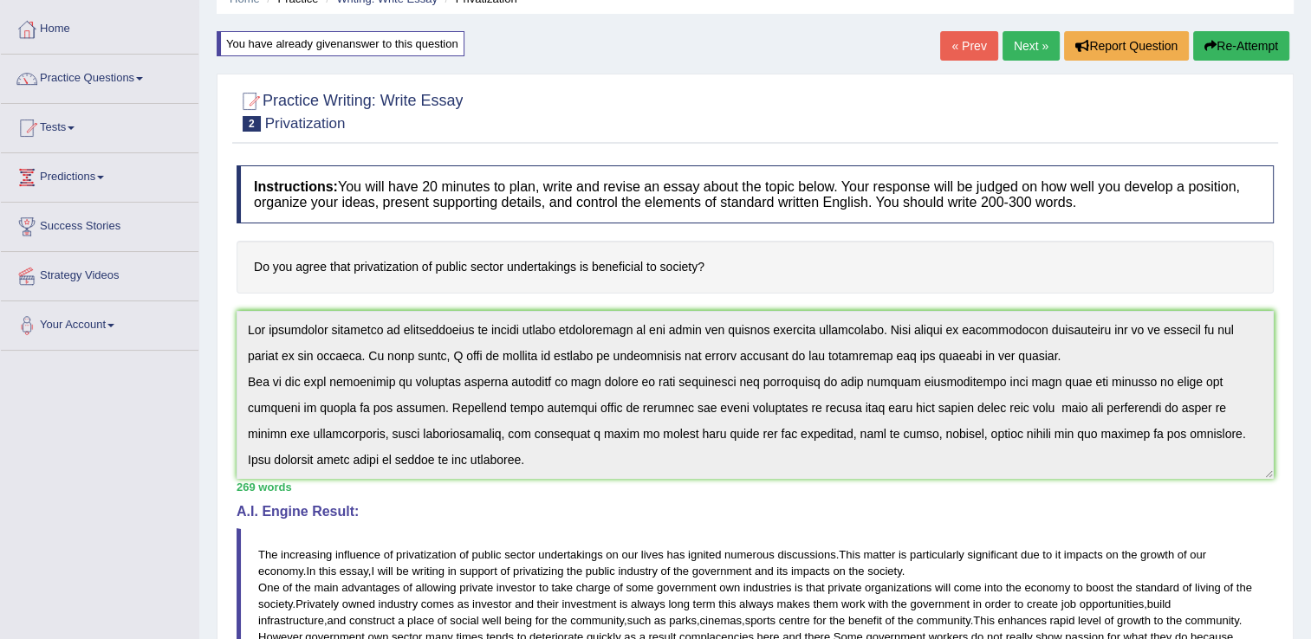
scroll to position [0, 0]
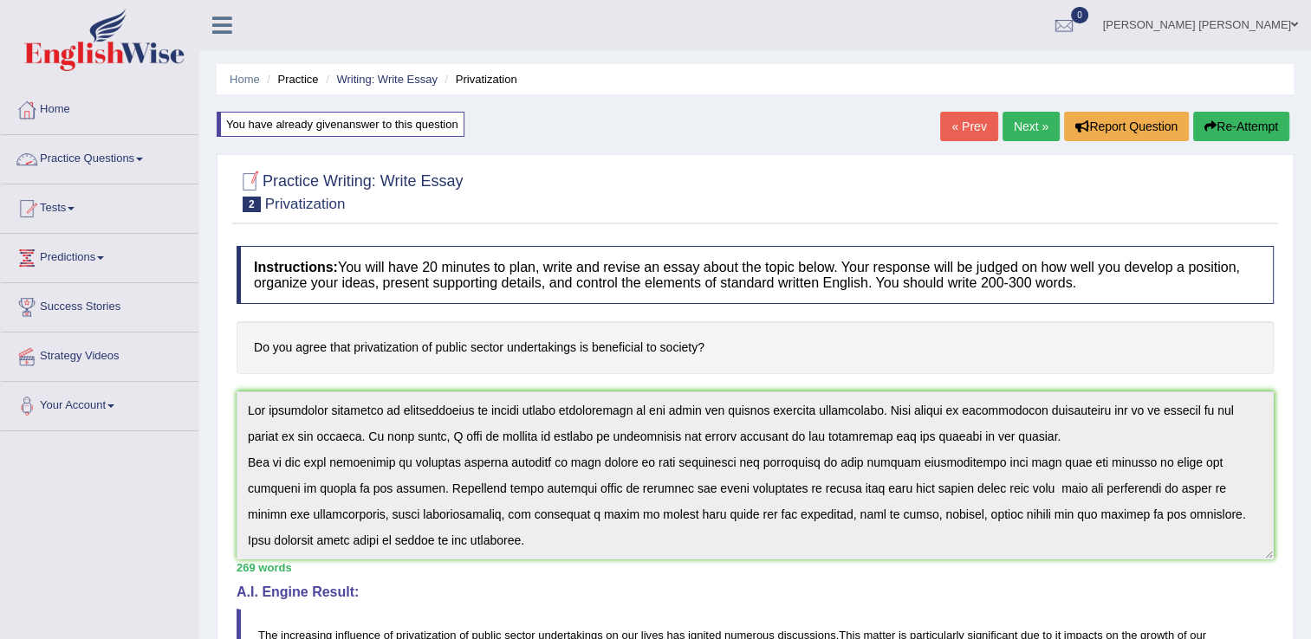
click at [66, 156] on link "Practice Questions" at bounding box center [100, 156] width 198 height 43
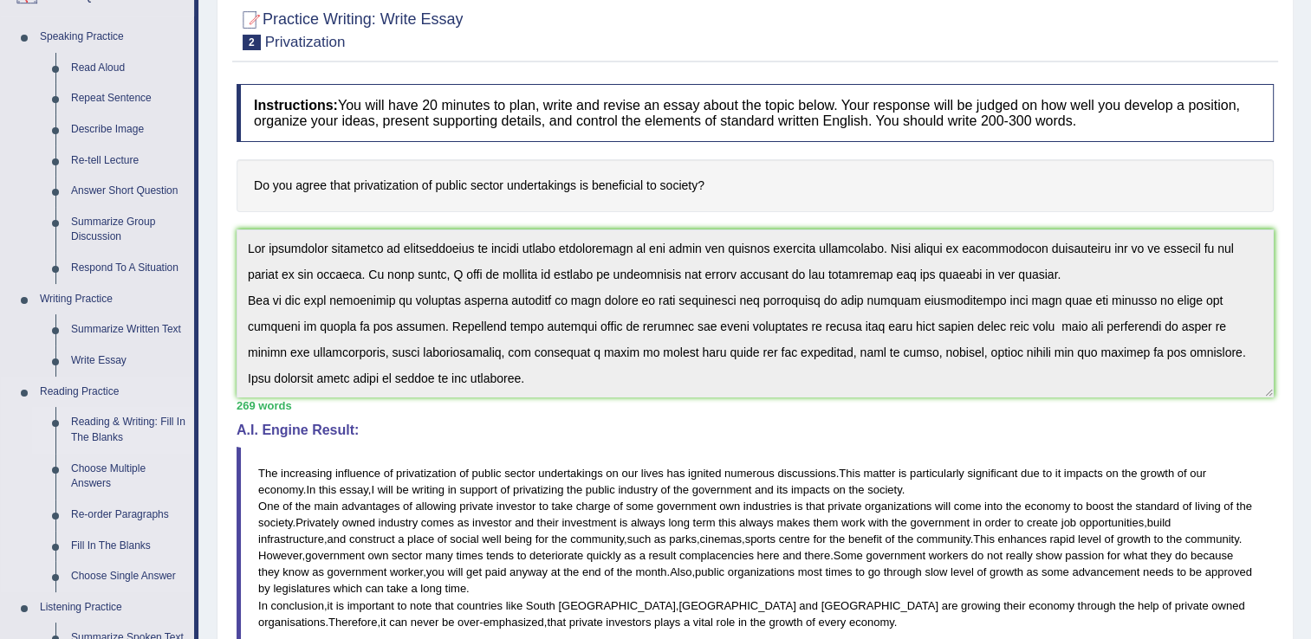
scroll to position [173, 0]
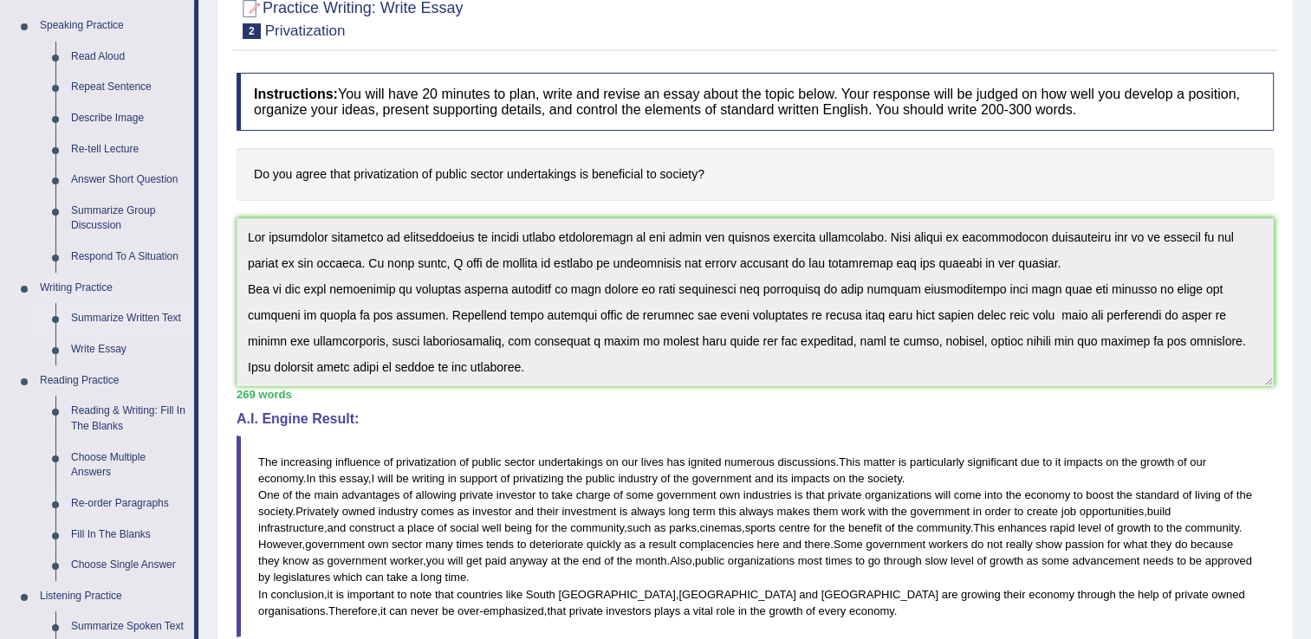
click at [100, 317] on link "Summarize Written Text" at bounding box center [128, 318] width 131 height 31
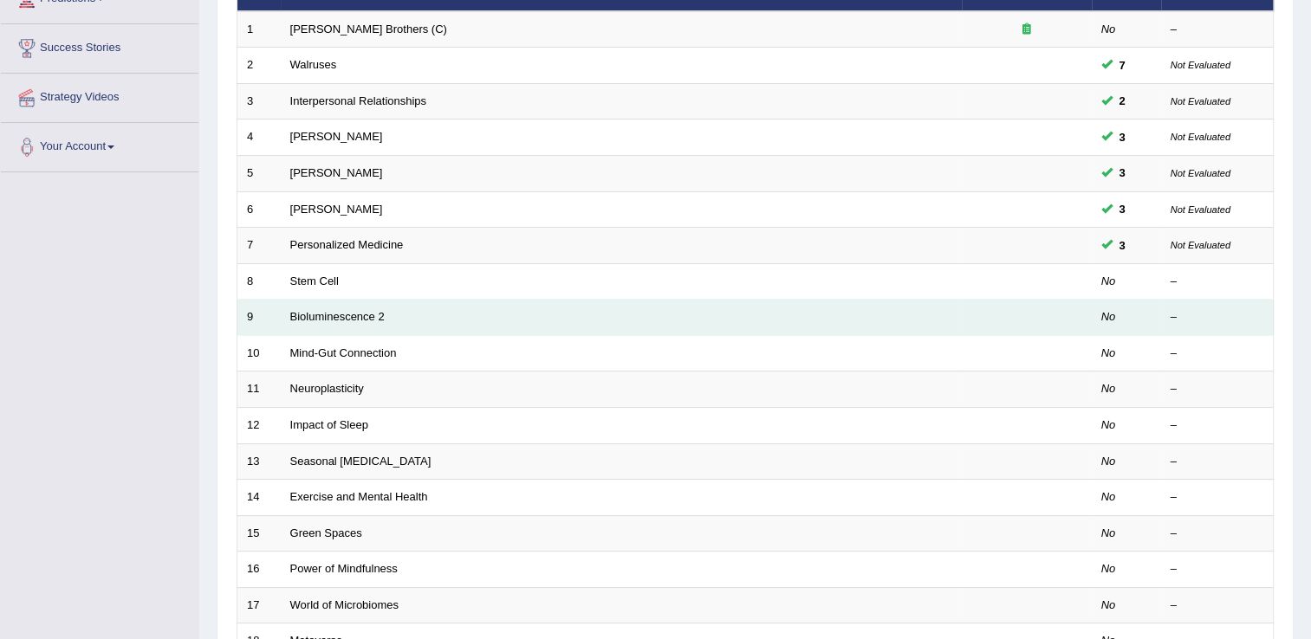
scroll to position [260, 0]
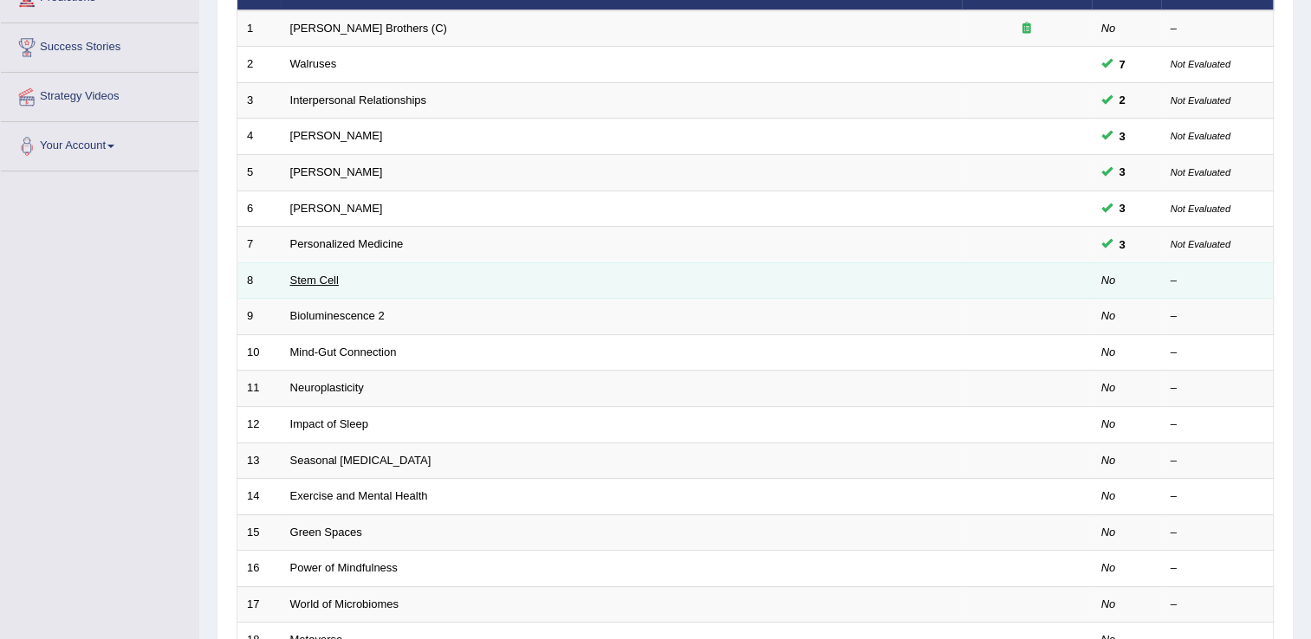
click at [316, 283] on link "Stem Cell" at bounding box center [314, 280] width 49 height 13
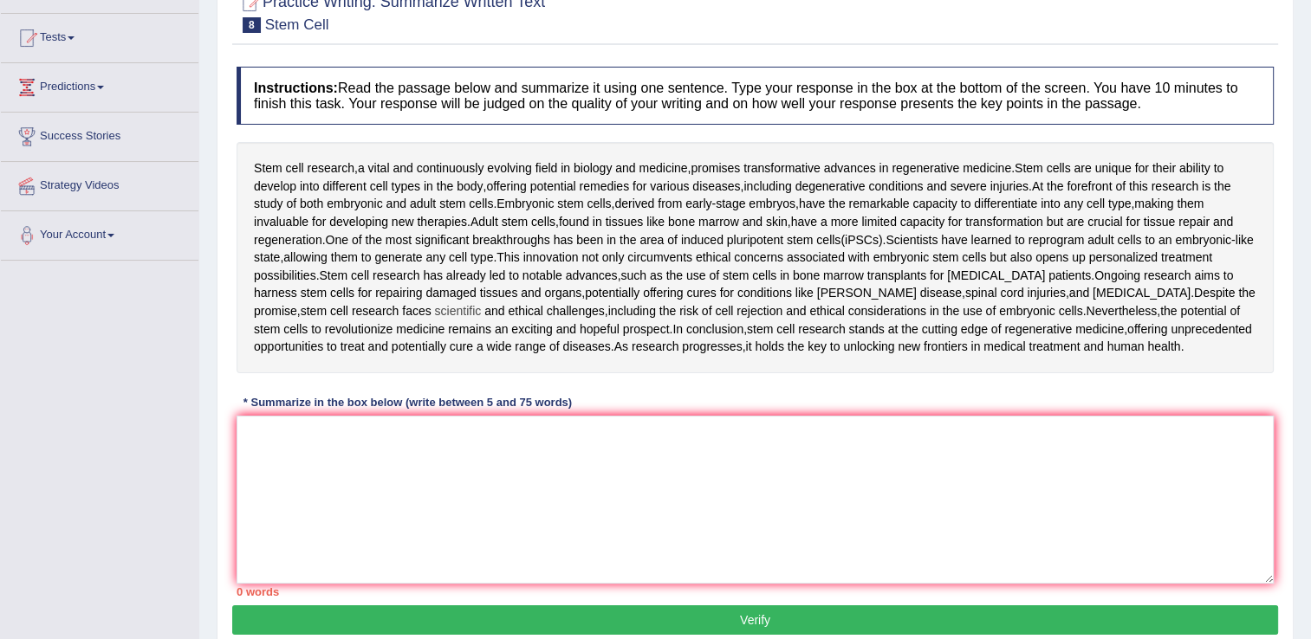
scroll to position [173, 0]
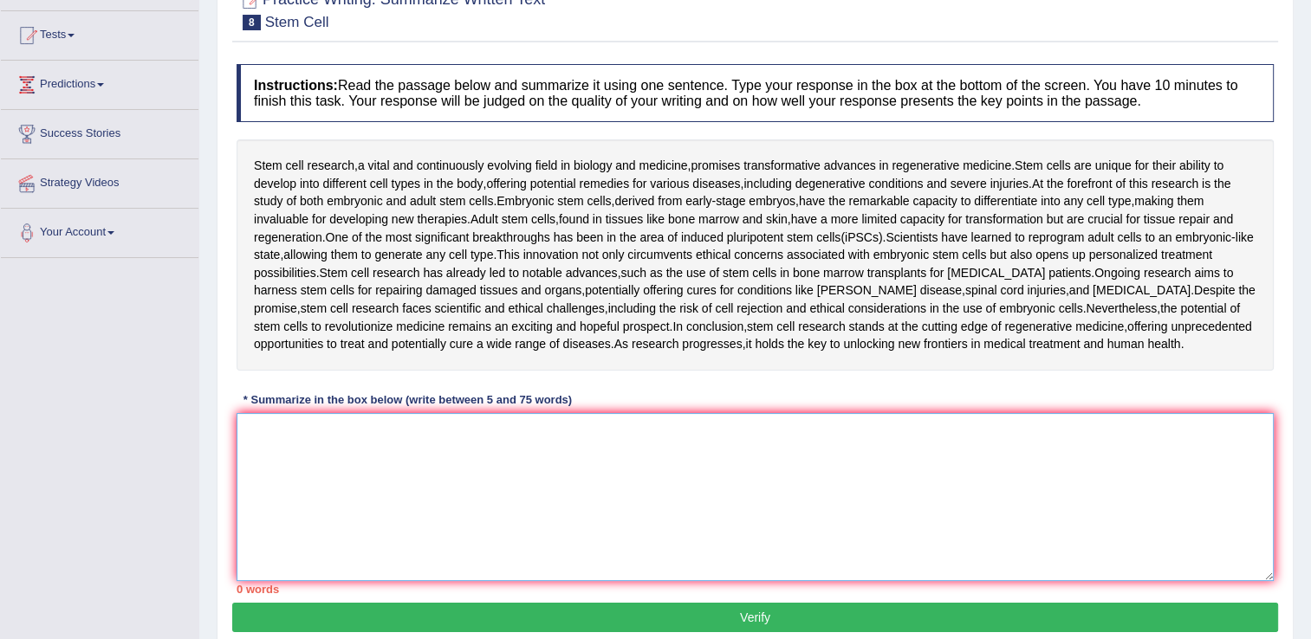
click at [266, 449] on textarea at bounding box center [755, 497] width 1037 height 168
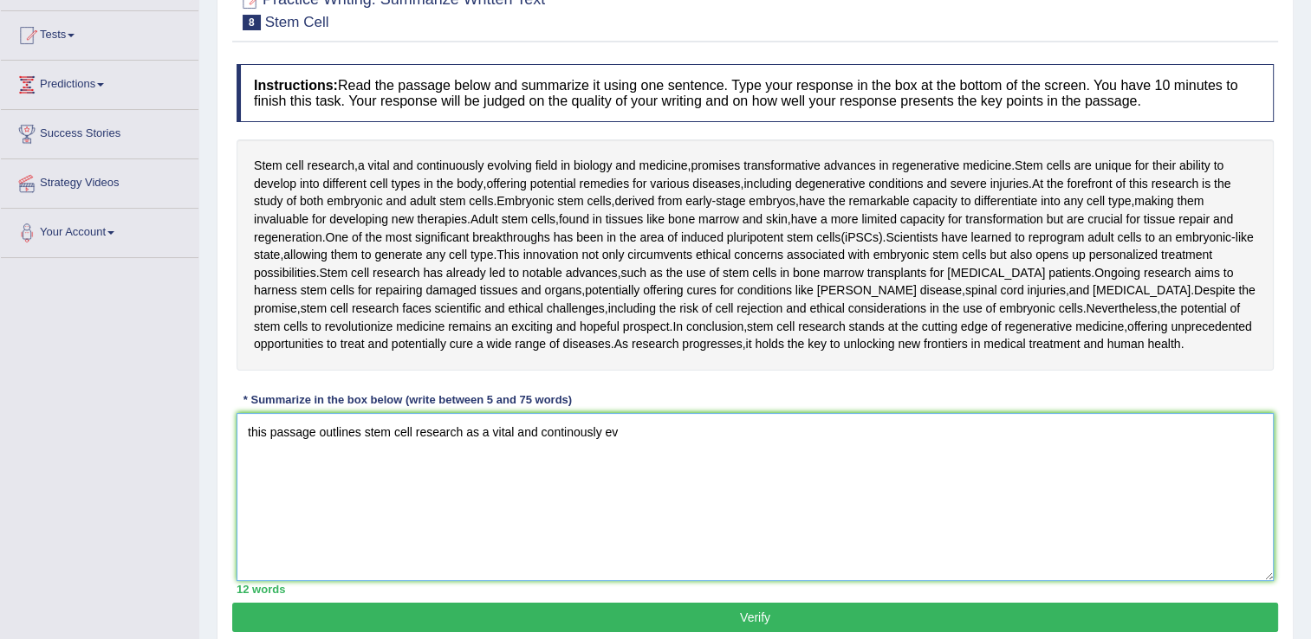
click at [643, 447] on textarea "this passage outlines stem cell research as a vital and continously ev" at bounding box center [755, 497] width 1037 height 168
click at [252, 433] on textarea "this passage outlines stem cell research as a vital and continously ev" at bounding box center [755, 497] width 1037 height 168
click at [665, 431] on textarea "this passage outlines stem cell research as a vital and continously ev" at bounding box center [755, 497] width 1037 height 168
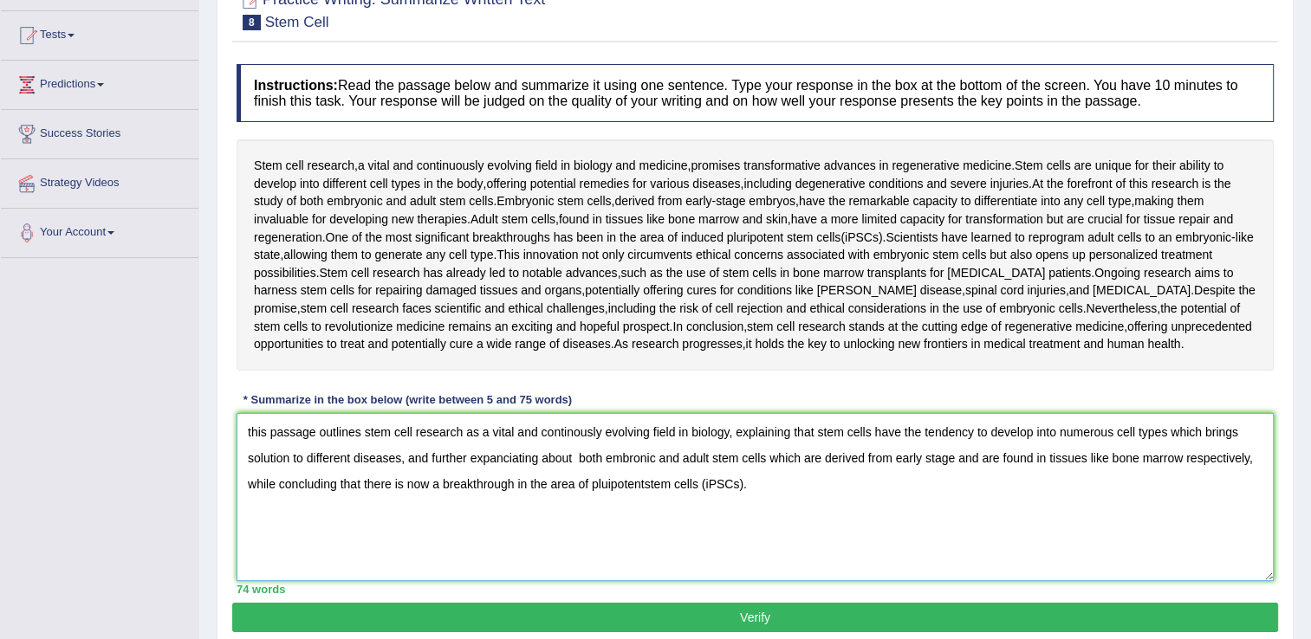
click at [249, 431] on textarea "this passage outlines stem cell research as a vital and continously evolving fi…" at bounding box center [755, 497] width 1037 height 168
click at [253, 432] on textarea "this passage outlines stem cell research as a vital and continously evolving fi…" at bounding box center [755, 497] width 1037 height 168
type textarea "his passage outlines stem cell research as a vital and continously evolving fie…"
click at [246, 426] on textarea "his passage outlines stem cell research as a vital and continously evolving fie…" at bounding box center [755, 497] width 1037 height 168
click at [608, 487] on textarea "This passage outlines stem cell research as a vital and continously evolving fi…" at bounding box center [755, 497] width 1037 height 168
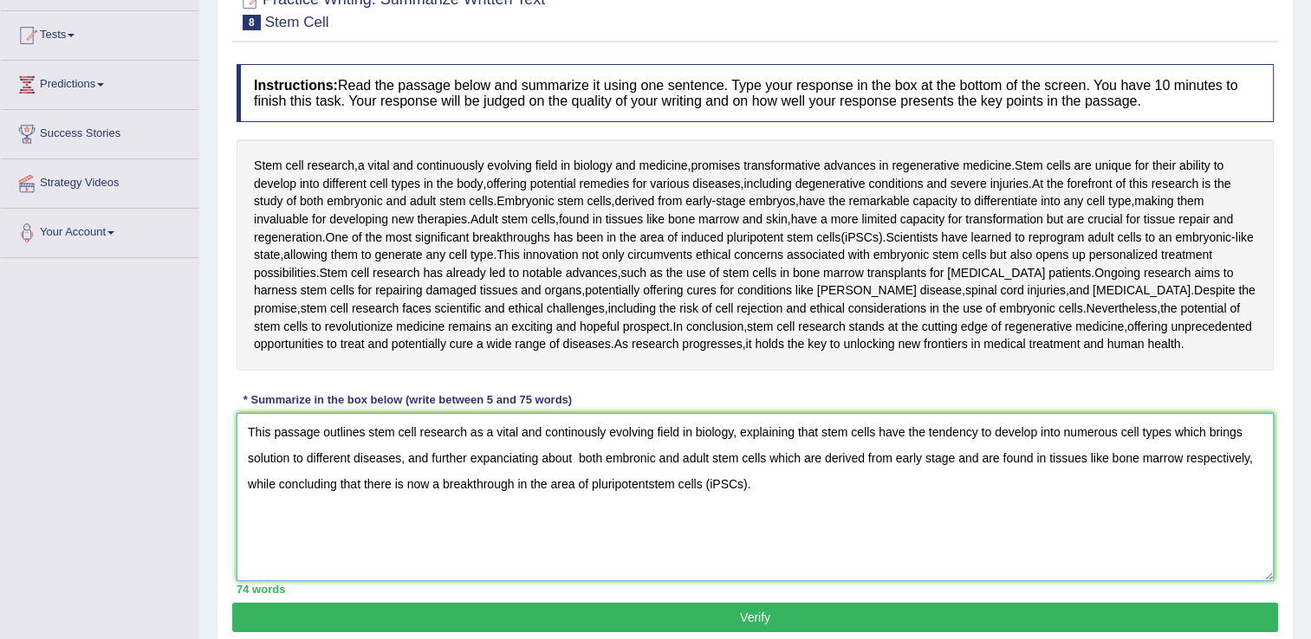
click at [647, 489] on textarea "This passage outlines stem cell research as a vital and continously evolving fi…" at bounding box center [755, 497] width 1037 height 168
click at [651, 488] on textarea "This passage outlines stem cell research as a vital and continously evolving fi…" at bounding box center [755, 497] width 1037 height 168
type textarea "This passage outlines stem cell research as a vital and continously evolving fi…"
click at [742, 616] on button "Verify" at bounding box center [755, 617] width 1046 height 29
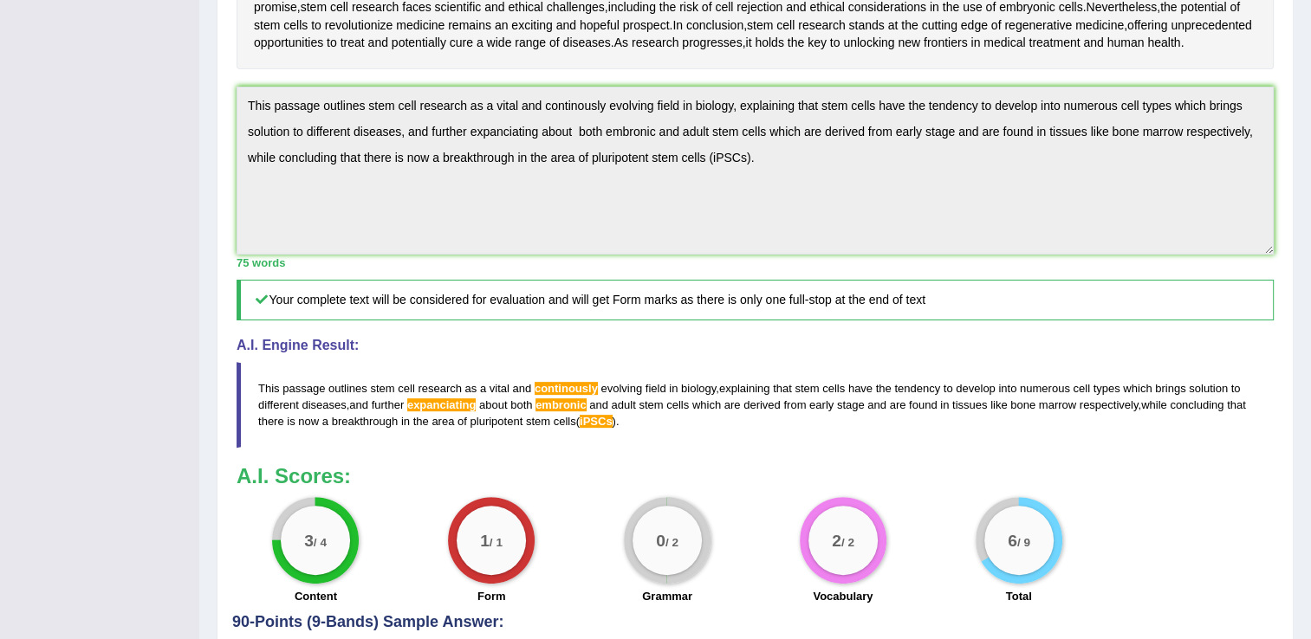
scroll to position [433, 0]
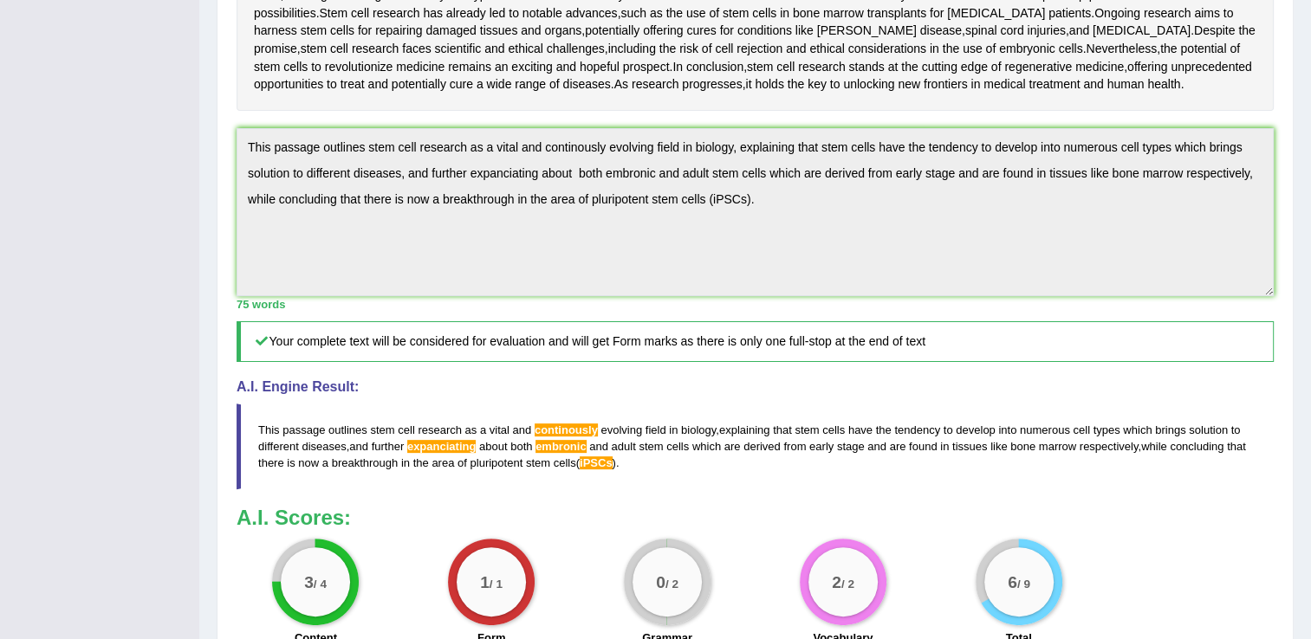
click at [207, 133] on div "Home Practice Writing: Summarize Written Text Stem Cell « Prev Next » Report Qu…" at bounding box center [755, 171] width 1112 height 1208
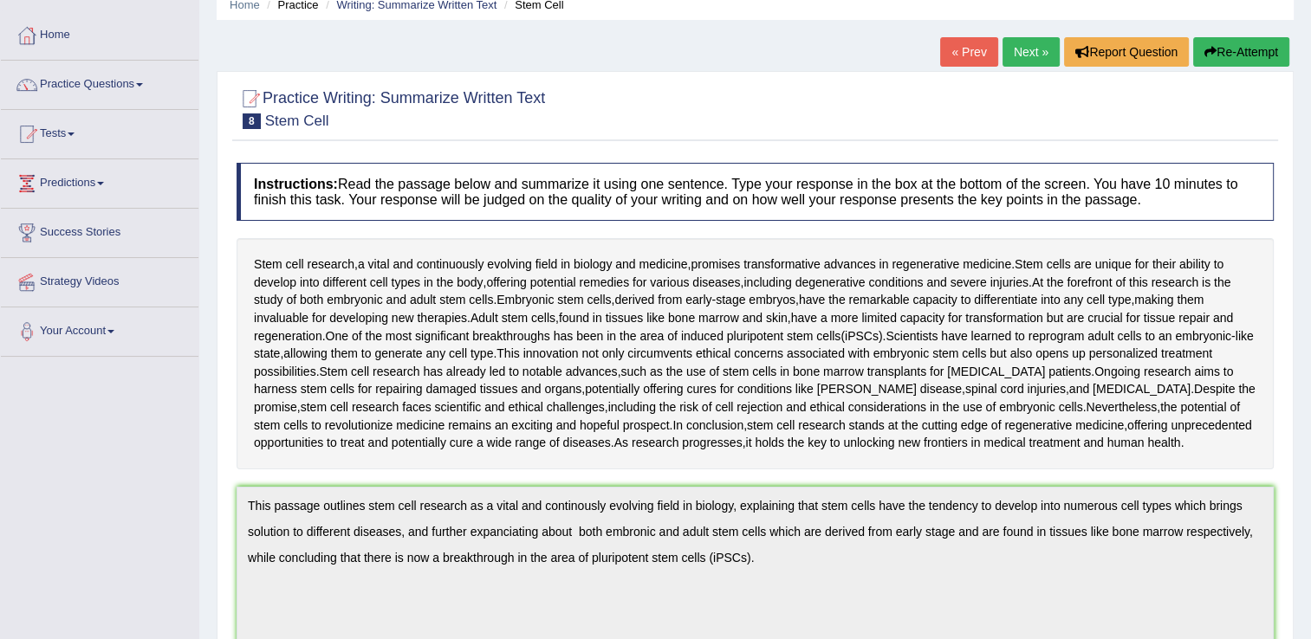
scroll to position [0, 0]
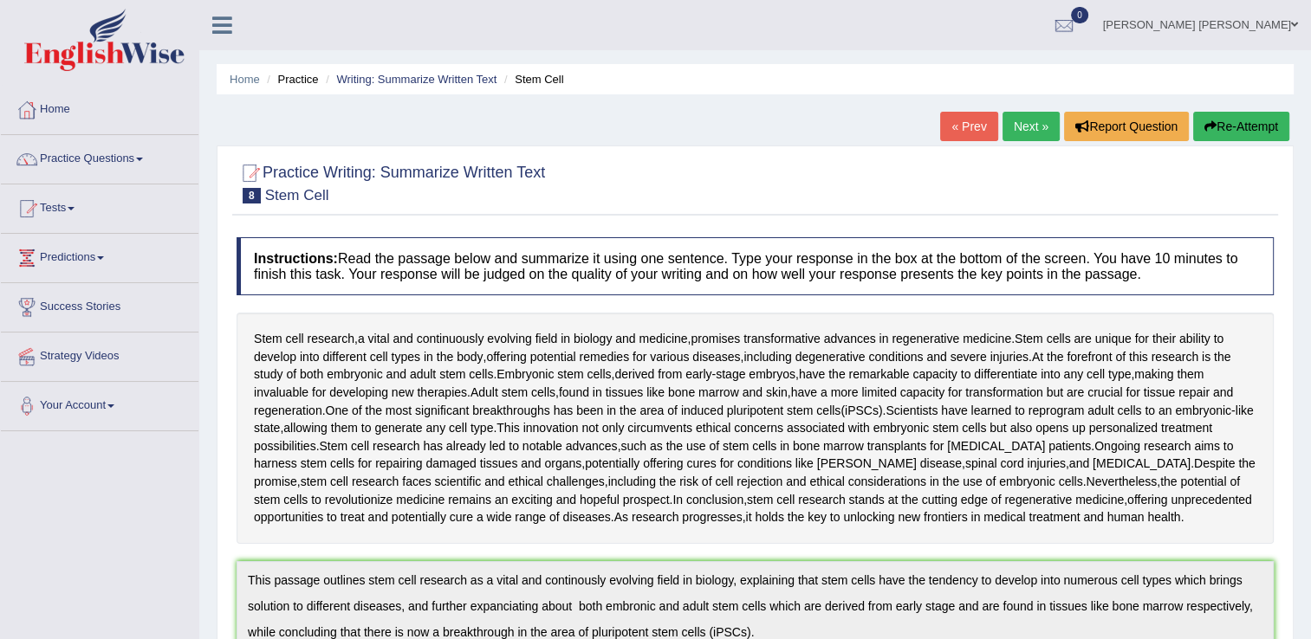
click at [1234, 123] on button "Re-Attempt" at bounding box center [1241, 126] width 96 height 29
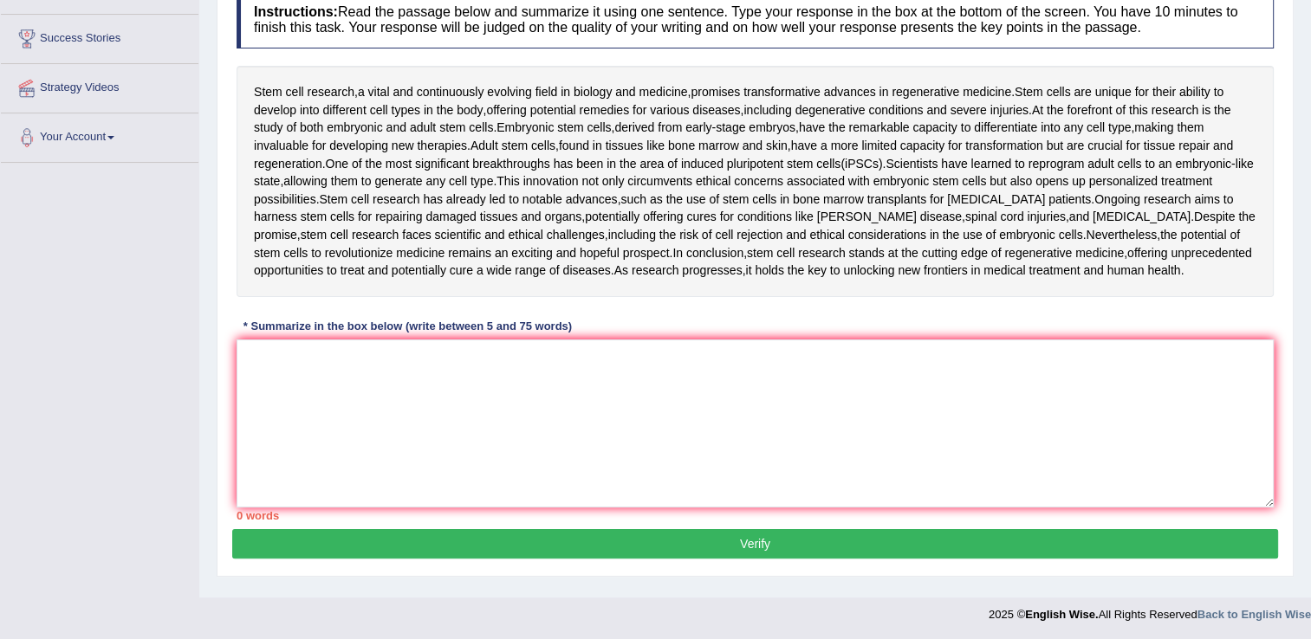
scroll to position [270, 0]
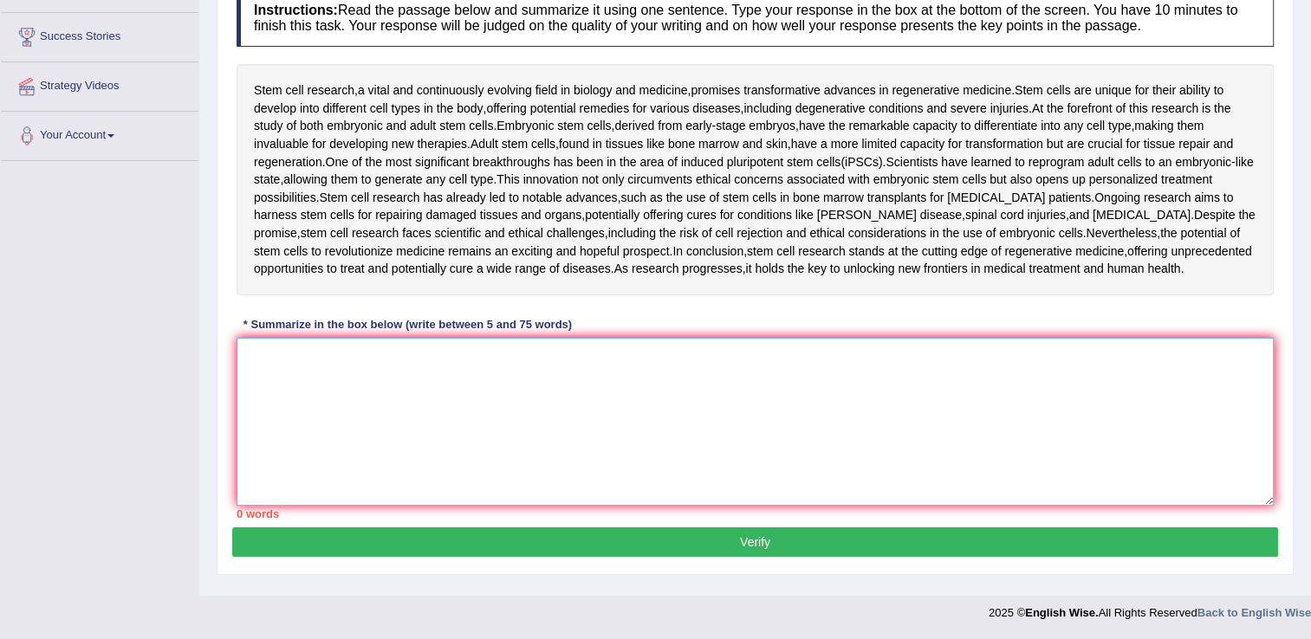
paste textarea "This passage outlines stem cell research as a vital and continously evolving fi…"
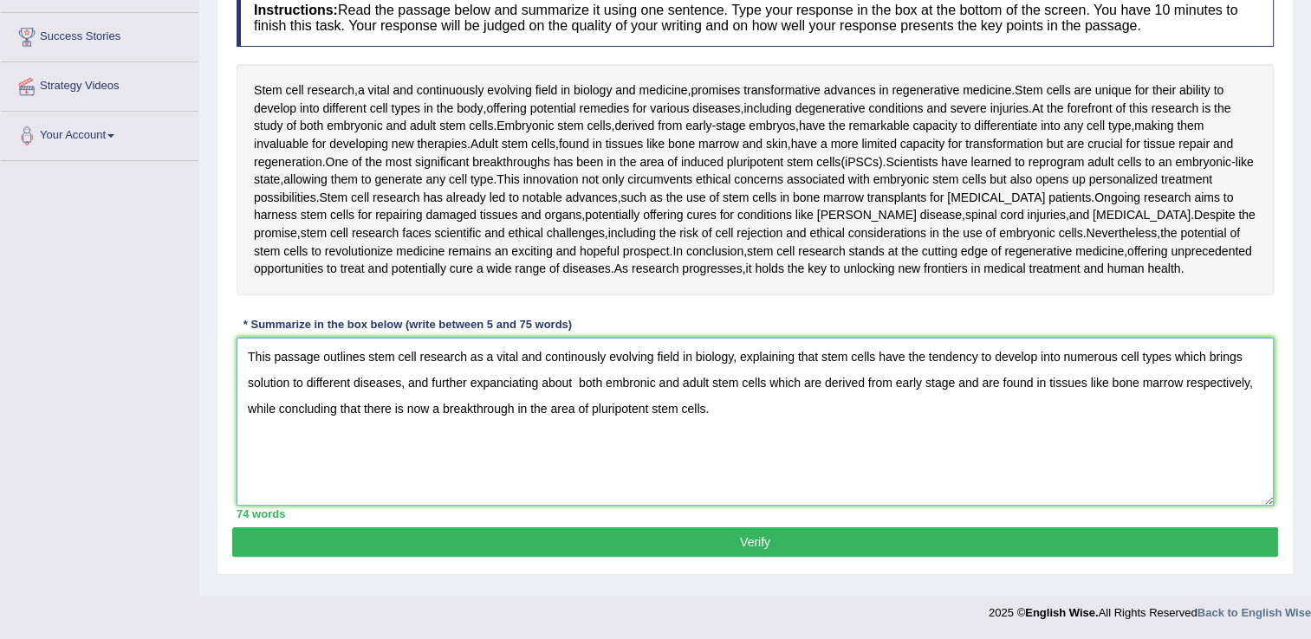
click at [542, 380] on textarea "This passage outlines stem cell research as a vital and continously evolving fi…" at bounding box center [755, 422] width 1037 height 168
type textarea "This passage outlines stem cell research as a vital and continously evolving fi…"
click at [721, 533] on button "Verify" at bounding box center [755, 542] width 1046 height 29
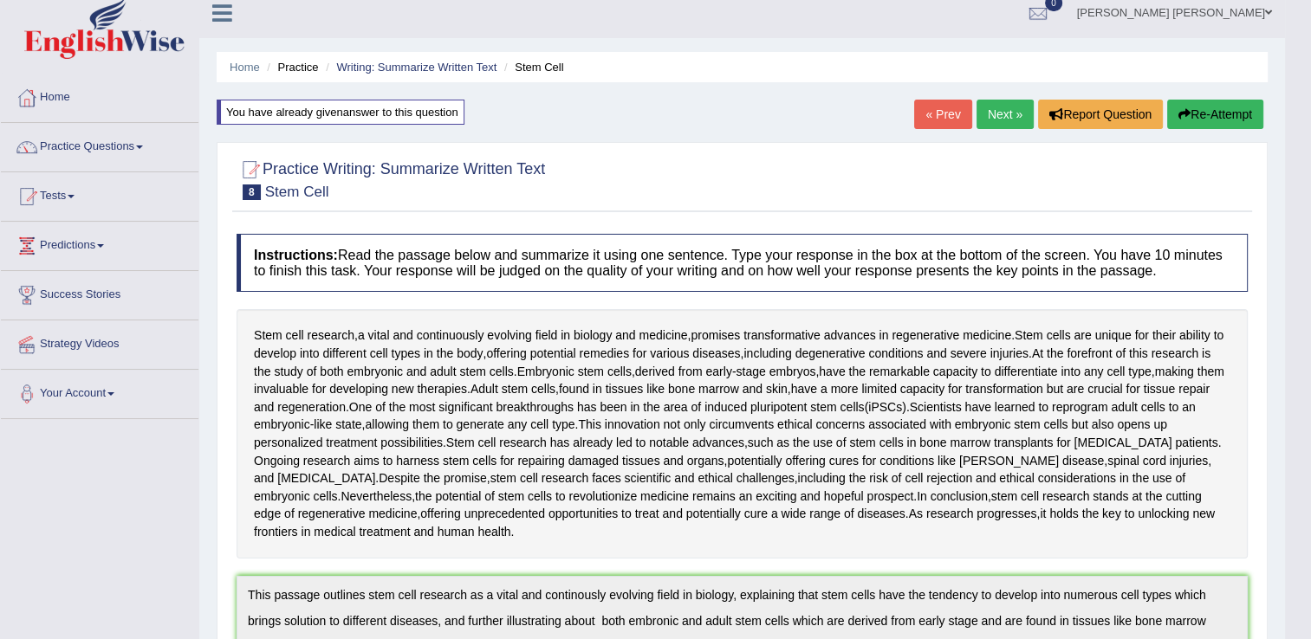
scroll to position [0, 0]
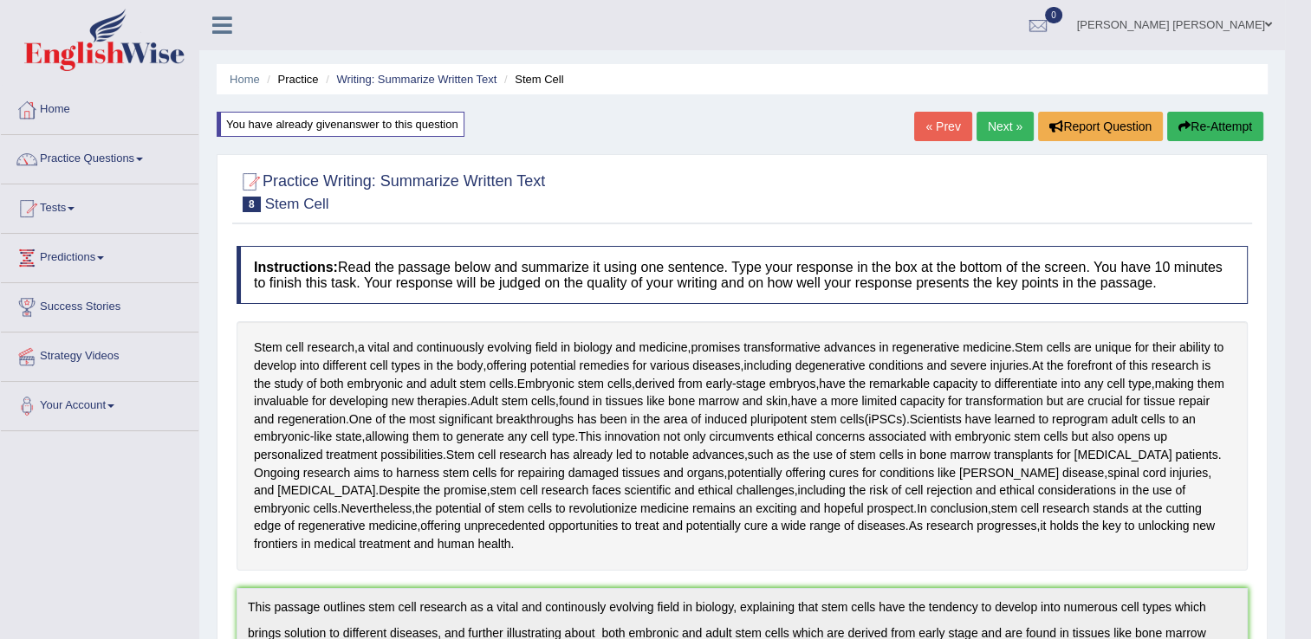
click at [1191, 125] on button "Re-Attempt" at bounding box center [1215, 126] width 96 height 29
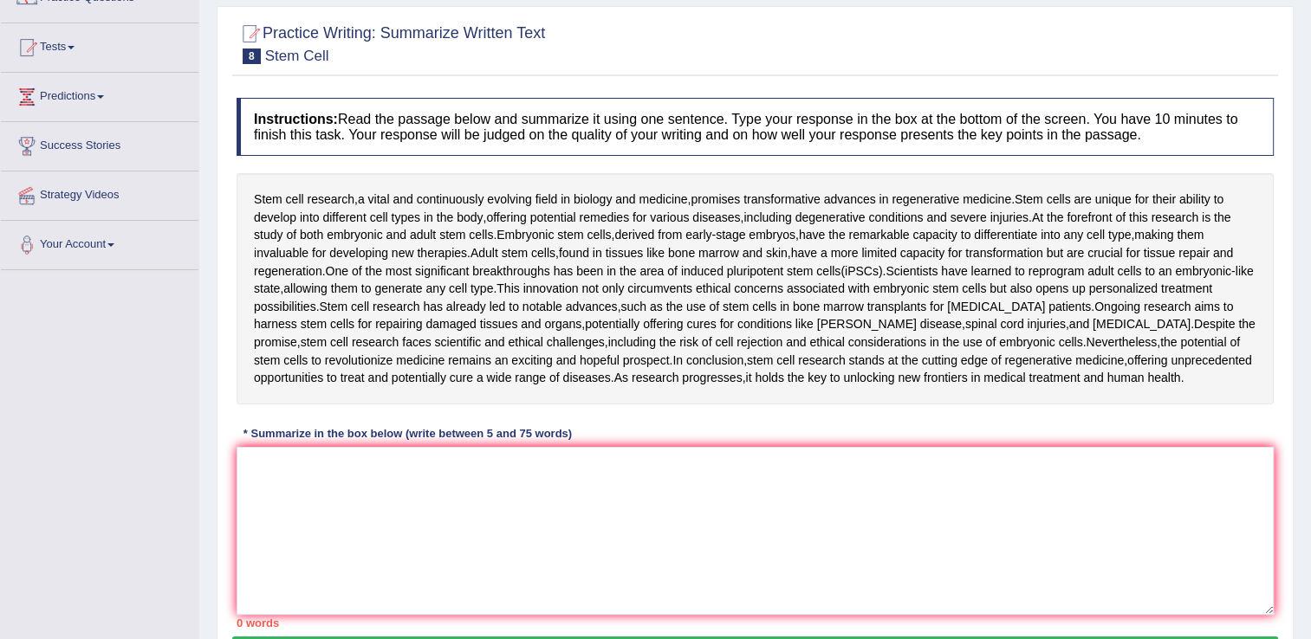
scroll to position [270, 0]
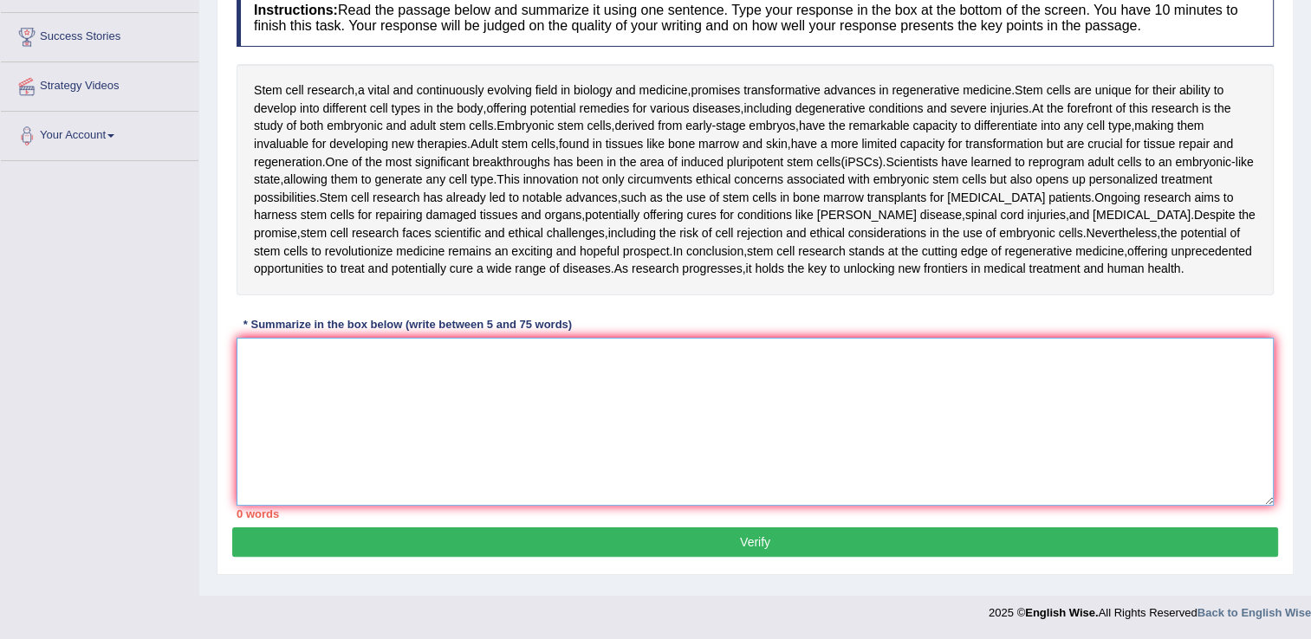
paste textarea "This passage outlines stem cell research as a vital and continously evolving fi…"
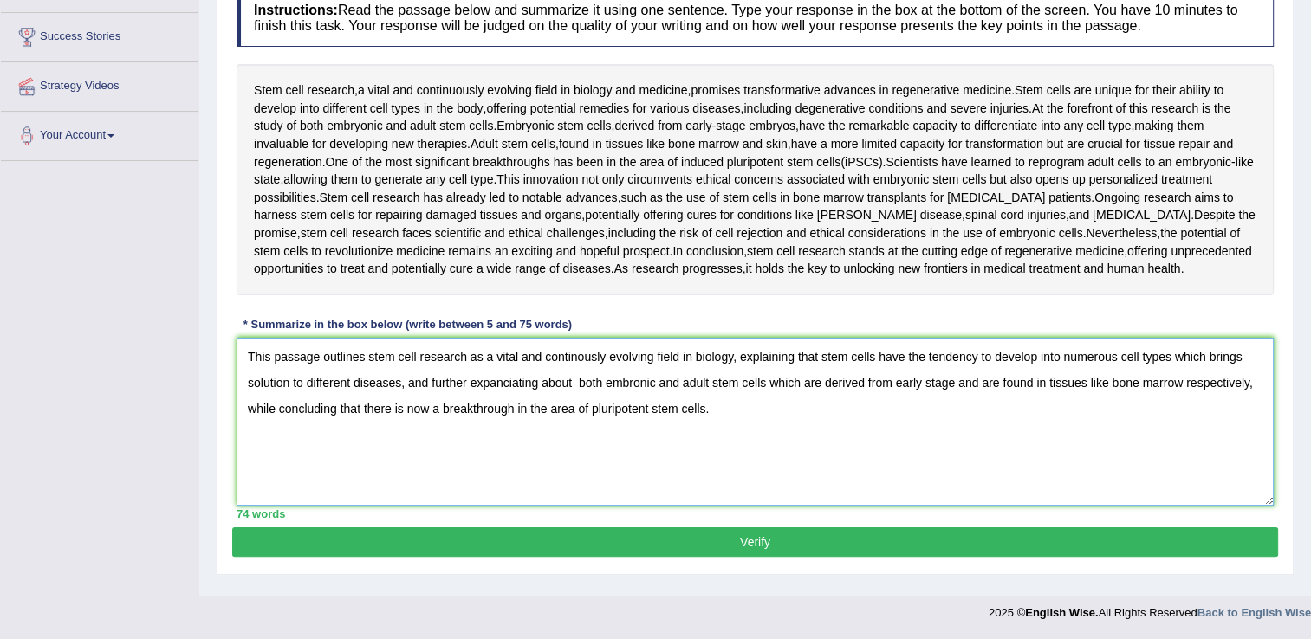
click at [592, 356] on textarea "This passage outlines stem cell research as a vital and continously evolving fi…" at bounding box center [755, 422] width 1037 height 168
click at [543, 379] on textarea "This passage outlines stem cell research as a vital and continuosly evolving fi…" at bounding box center [755, 422] width 1037 height 168
click at [536, 383] on textarea "This passage outlines stem cell research as a vital and continuosly evolving fi…" at bounding box center [755, 422] width 1037 height 168
click at [544, 386] on textarea "This passage outlines stem cell research as a vital and continuosly evolving fi…" at bounding box center [755, 422] width 1037 height 168
click at [545, 385] on textarea "This passage outlines stem cell research as a vital and continuosly evolving fi…" at bounding box center [755, 422] width 1037 height 168
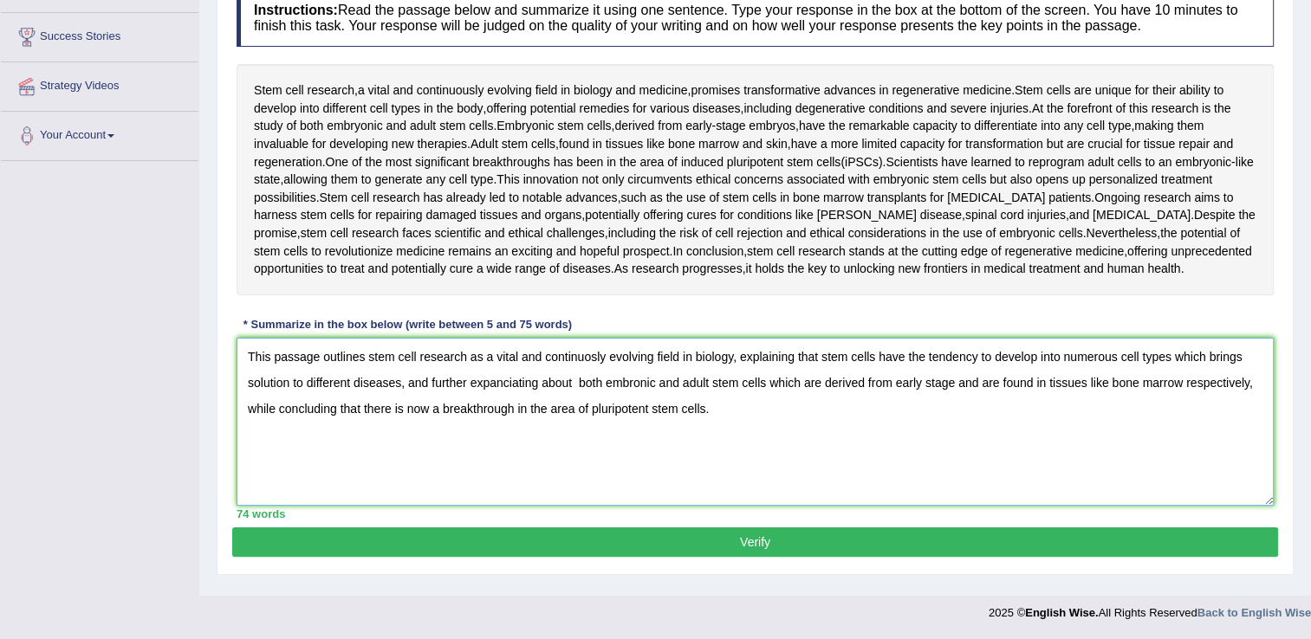
click at [541, 383] on textarea "This passage outlines stem cell research as a vital and continuosly evolving fi…" at bounding box center [755, 422] width 1037 height 168
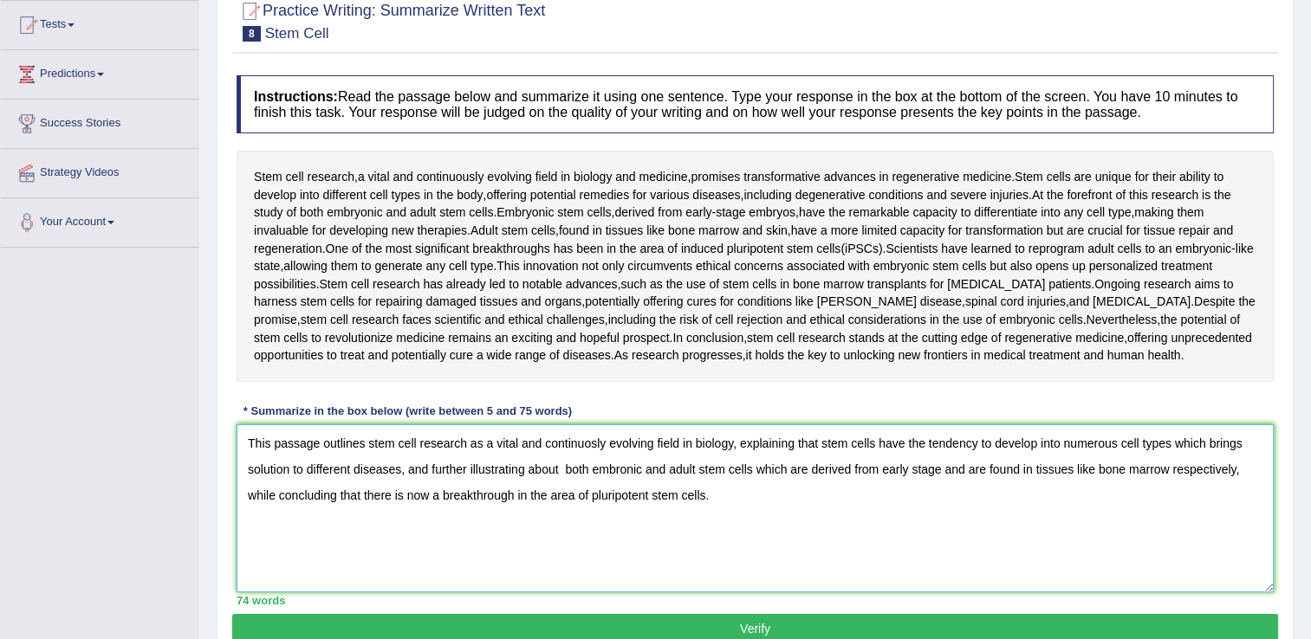
scroll to position [97, 0]
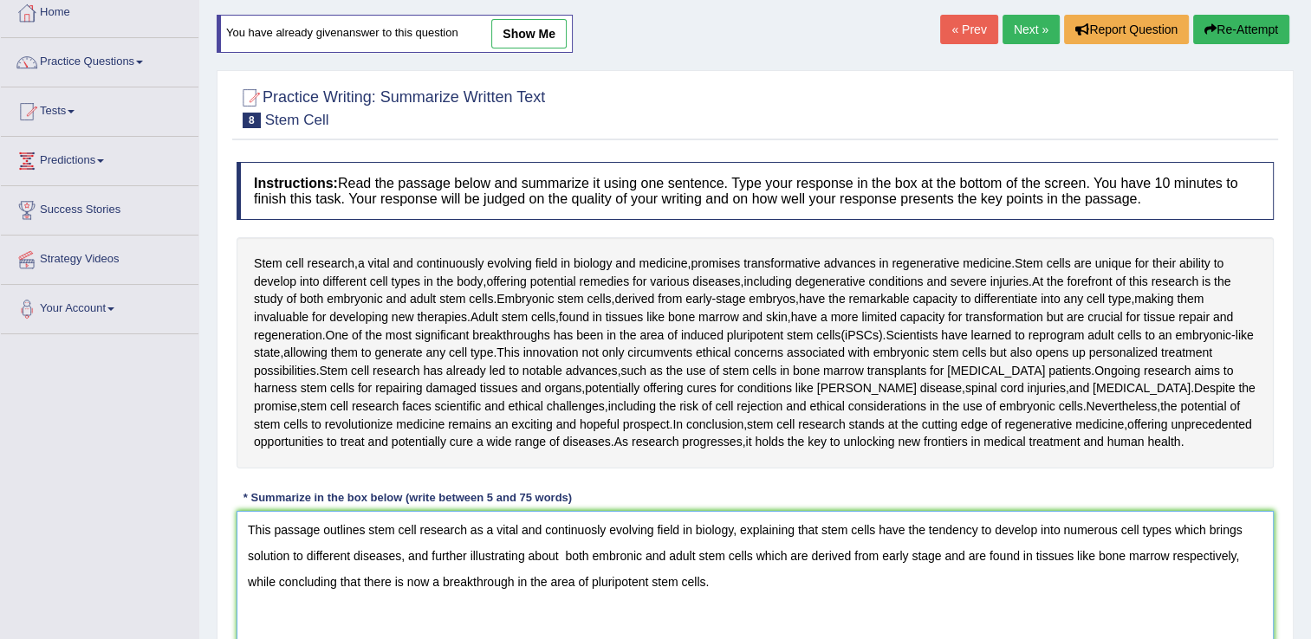
click at [625, 553] on textarea "This passage outlines stem cell research as a vital and continuosly evolving fi…" at bounding box center [755, 595] width 1037 height 168
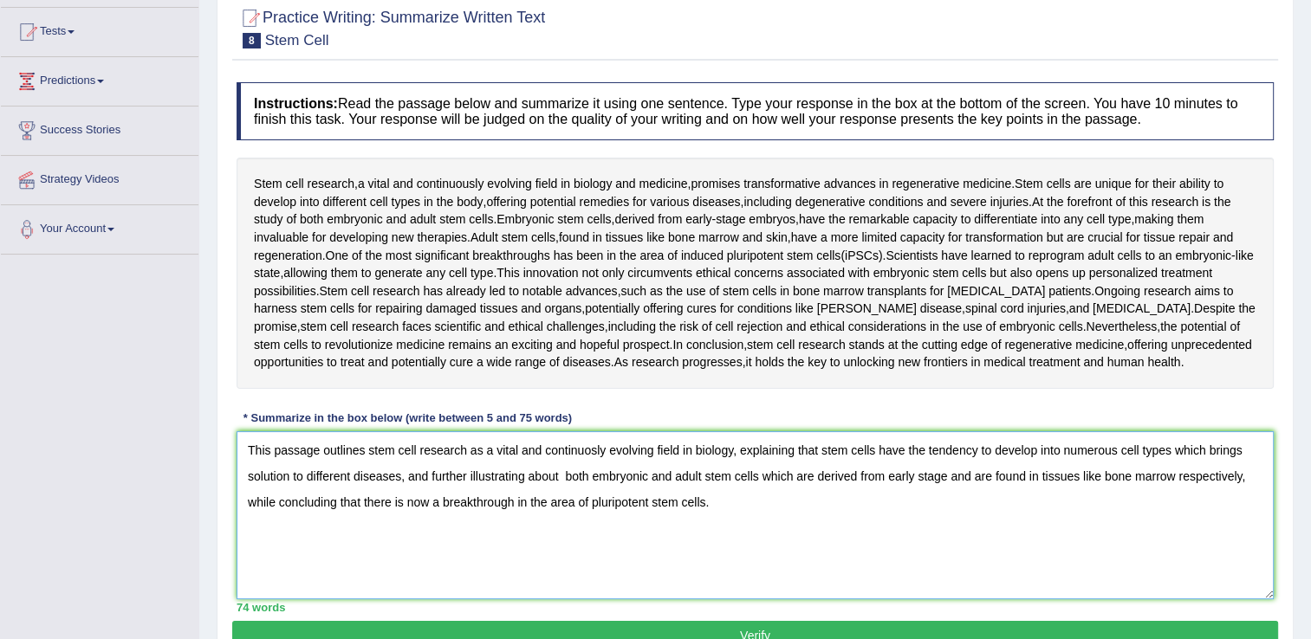
scroll to position [270, 0]
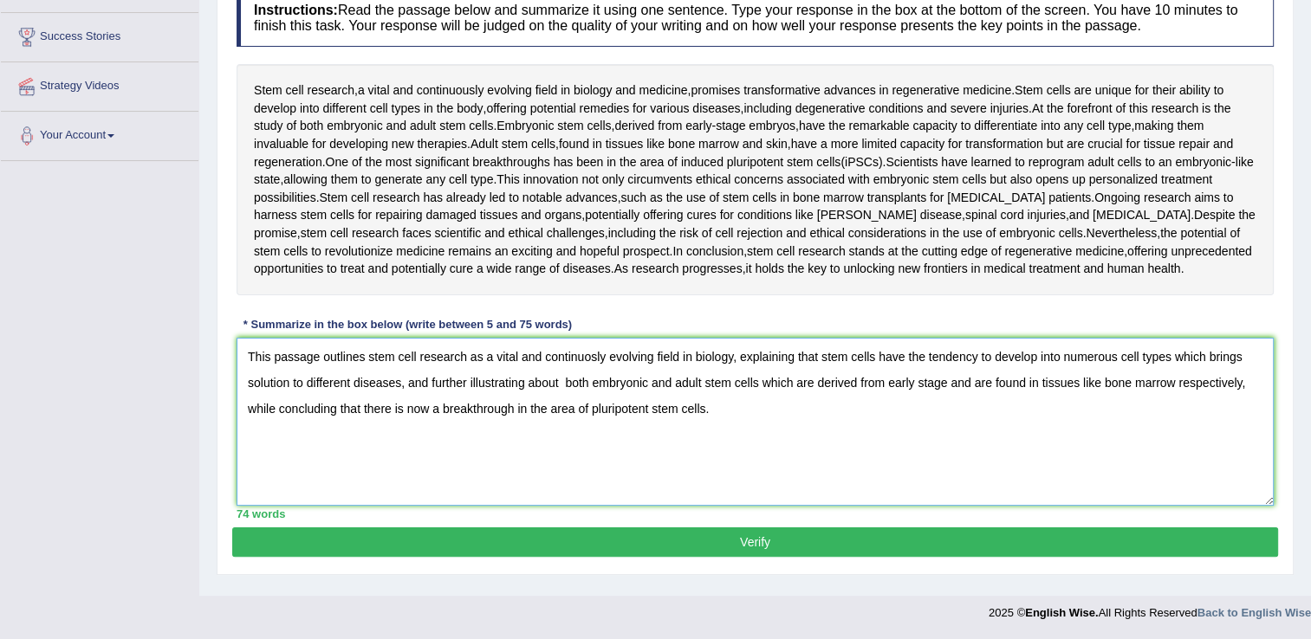
type textarea "This passage outlines stem cell research as a vital and continuosly evolving fi…"
click at [663, 541] on button "Verify" at bounding box center [755, 542] width 1046 height 29
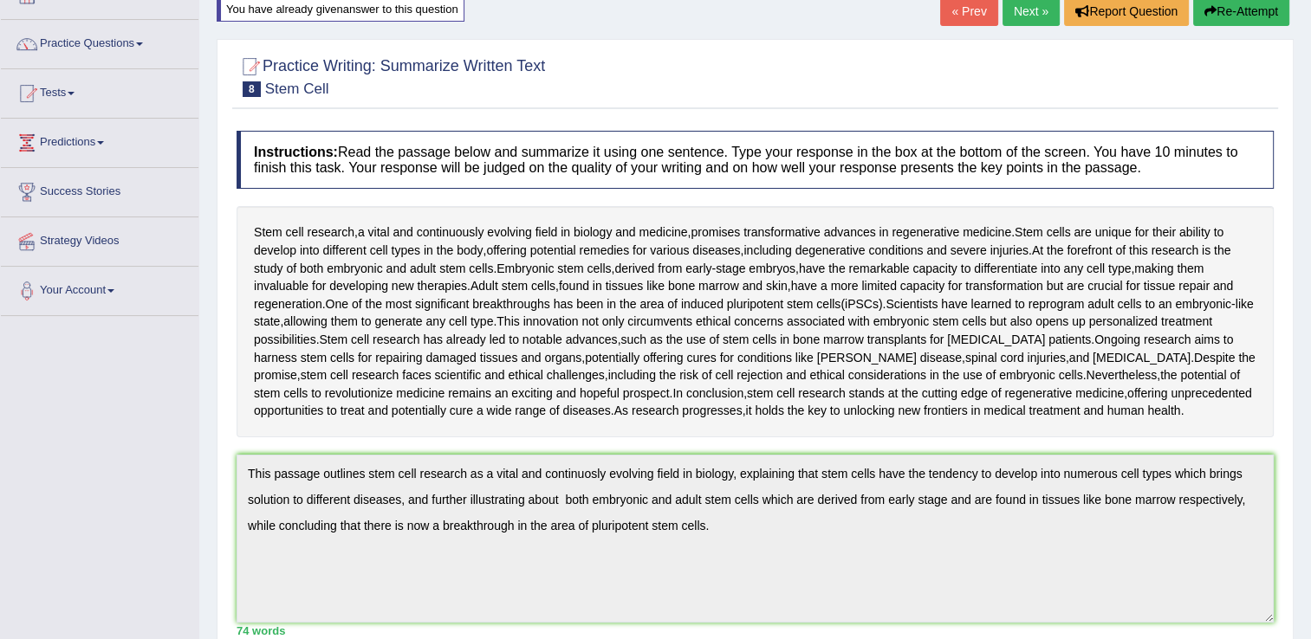
scroll to position [0, 0]
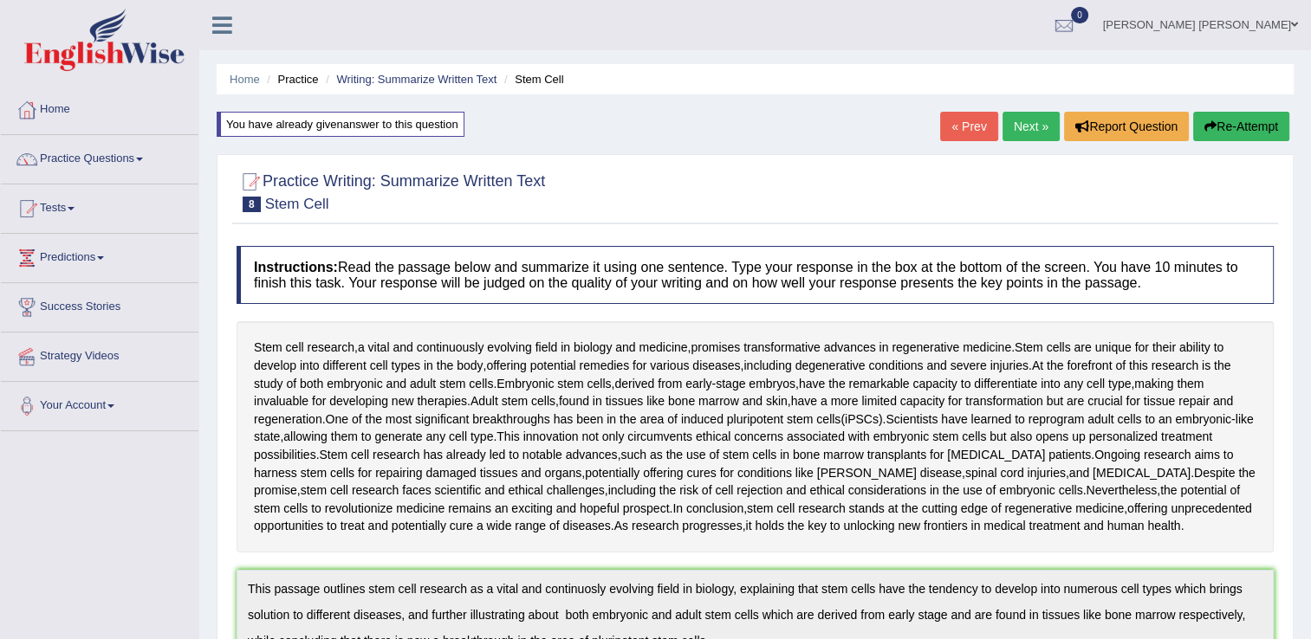
click at [1243, 125] on button "Re-Attempt" at bounding box center [1241, 126] width 96 height 29
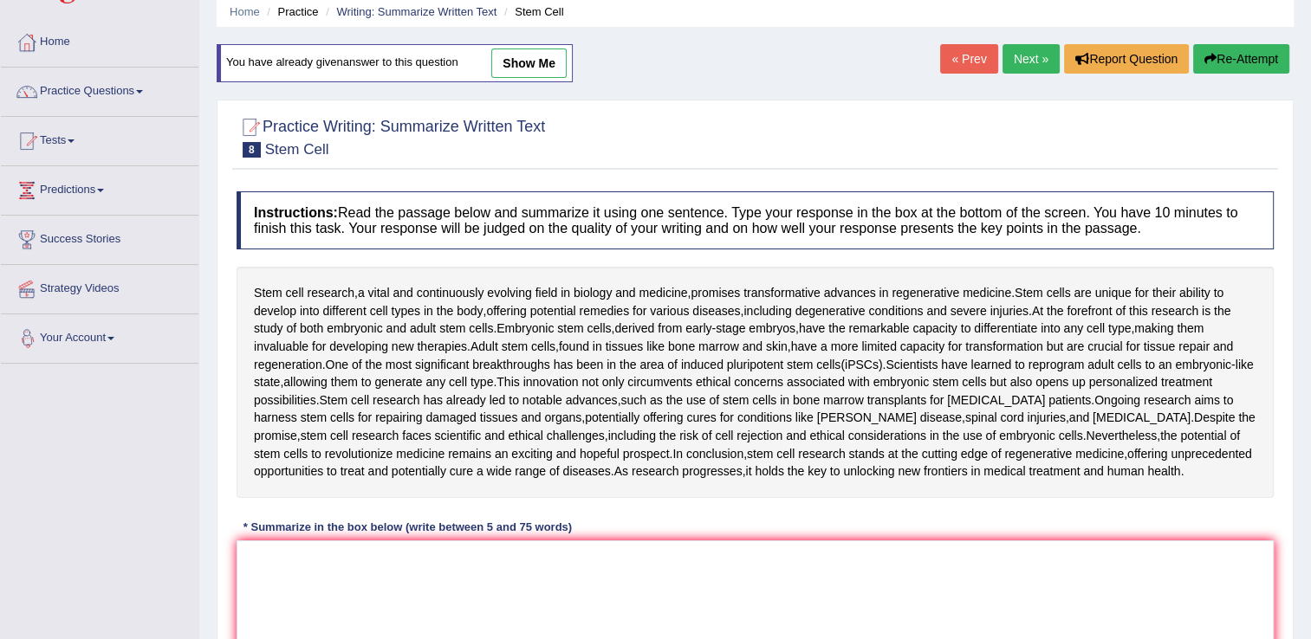
scroll to position [260, 0]
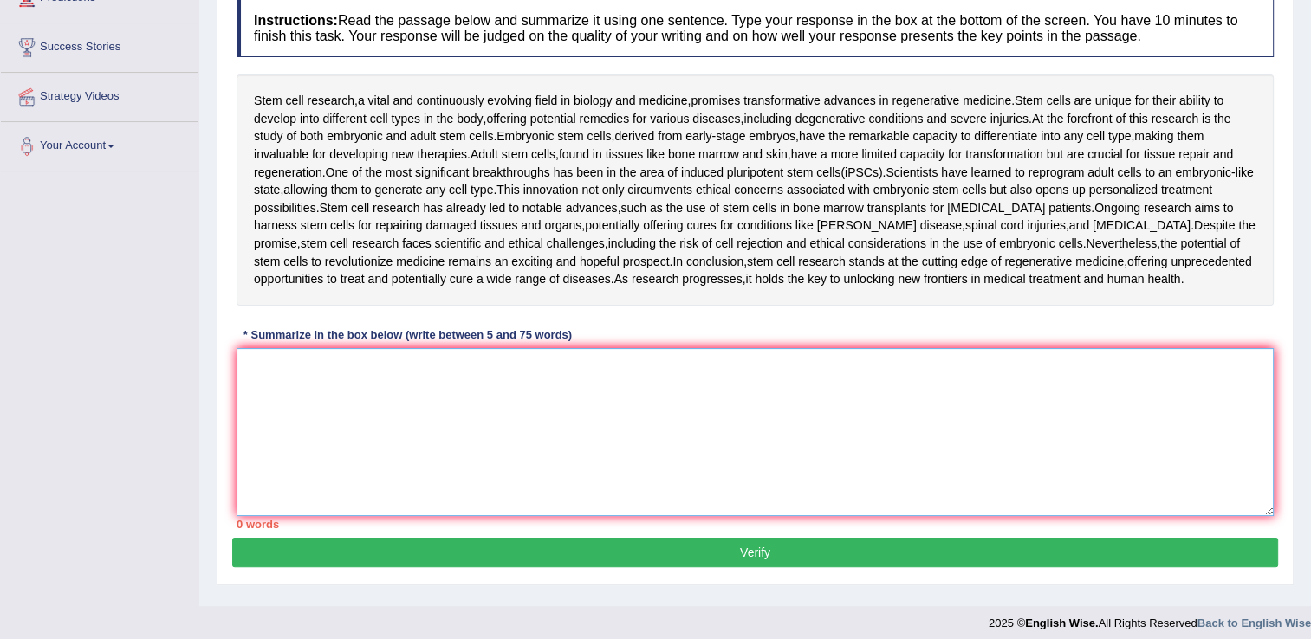
paste textarea "This passage outlines stem cell research as a vital and continuosly evolving fi…"
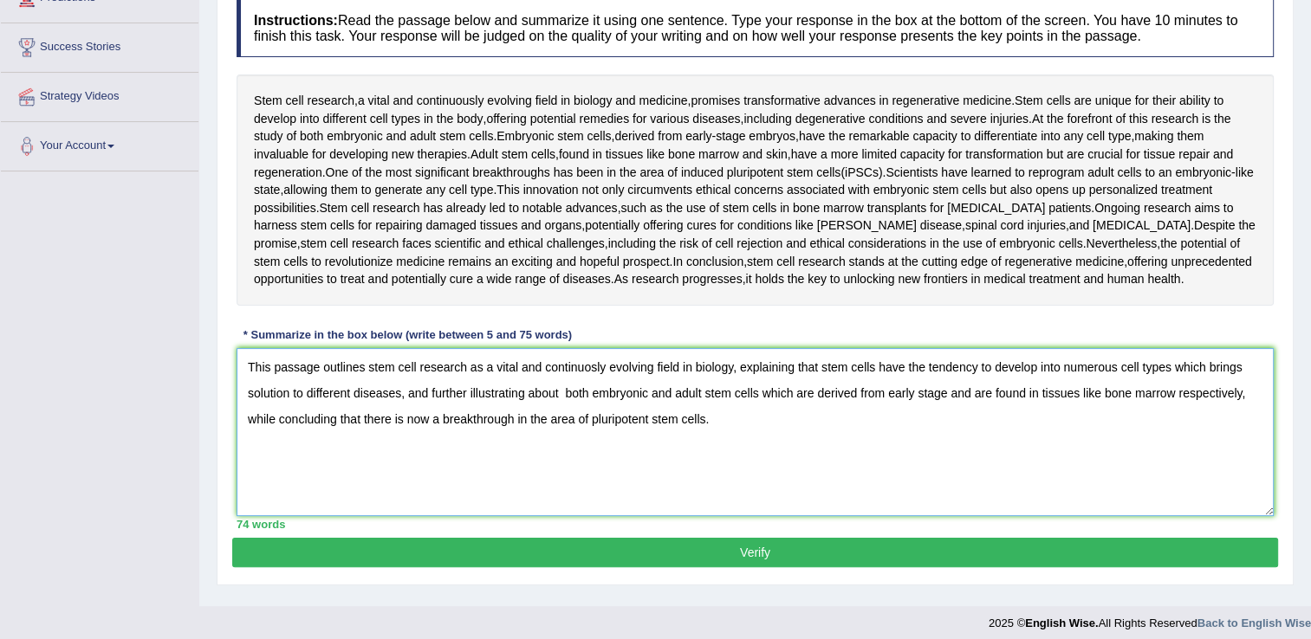
click at [604, 368] on textarea "This passage outlines stem cell research as a vital and continuosly evolving fi…" at bounding box center [755, 432] width 1037 height 168
type textarea "This passage outlines stem cell research as a vital and continuously evolving f…"
click at [772, 556] on button "Verify" at bounding box center [755, 552] width 1046 height 29
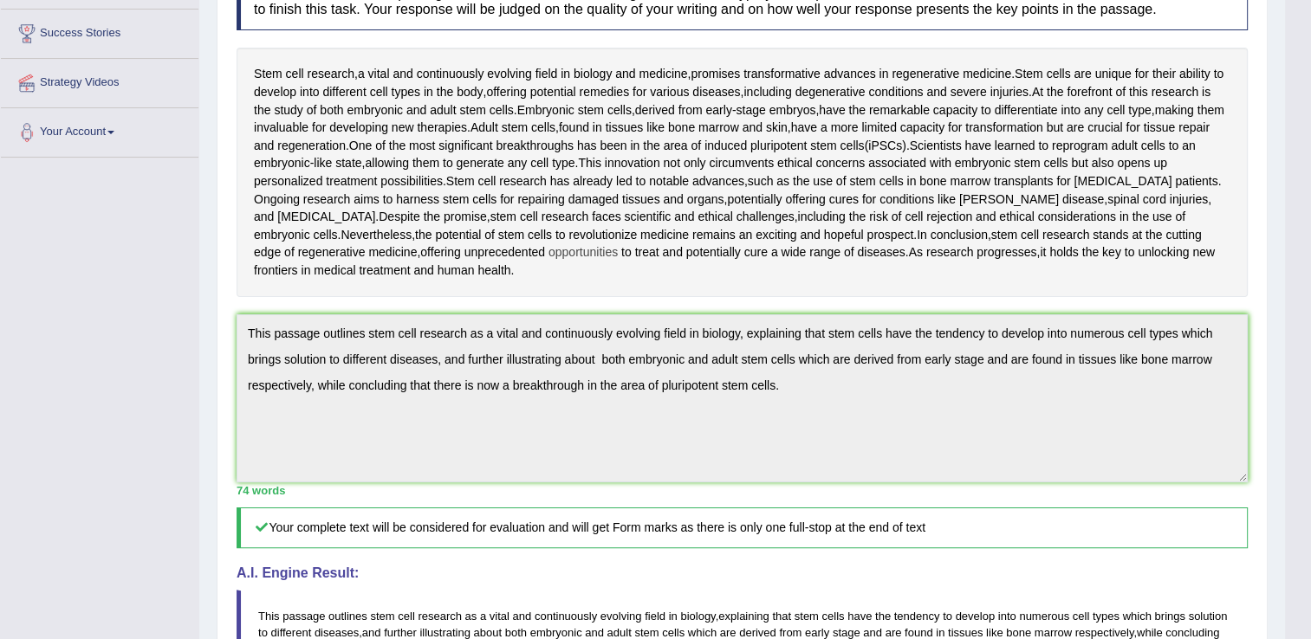
scroll to position [0, 0]
